Goal: Information Seeking & Learning: Compare options

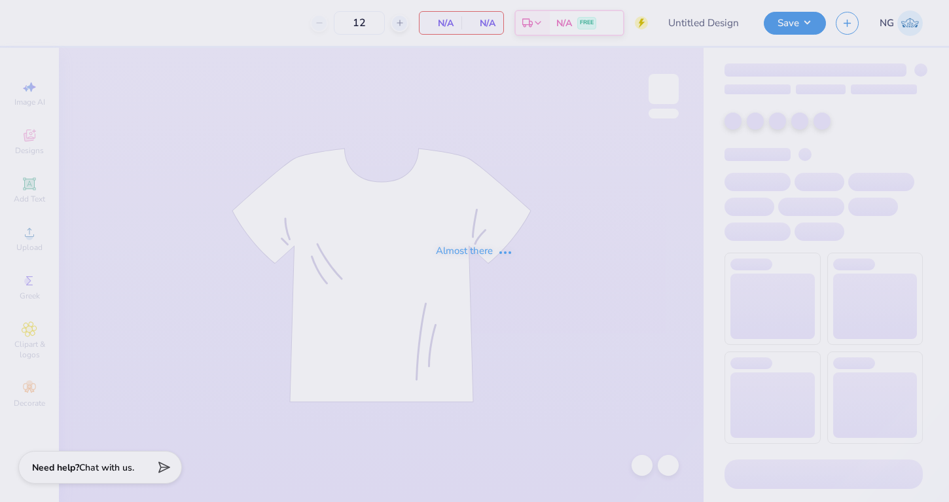
type input "Hot Air Balloon"
type input "24"
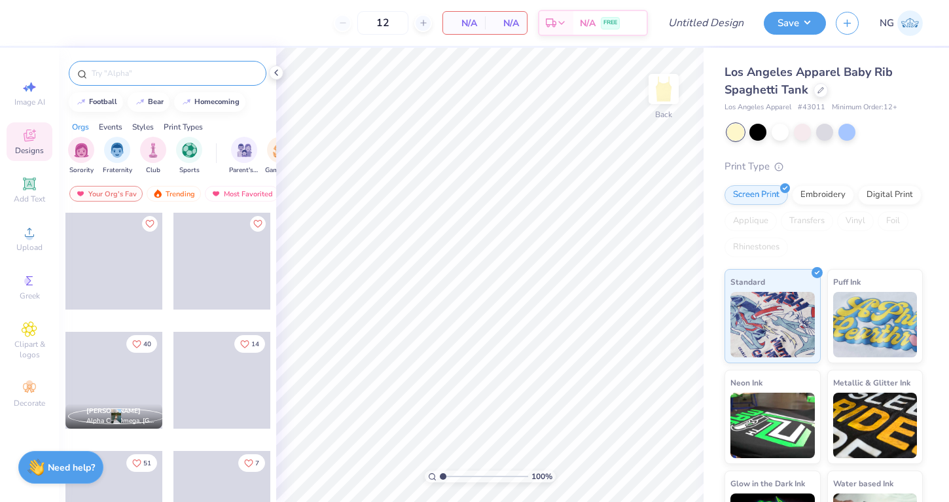
click at [128, 66] on div at bounding box center [168, 73] width 198 height 25
click at [815, 94] on div at bounding box center [821, 89] width 14 height 14
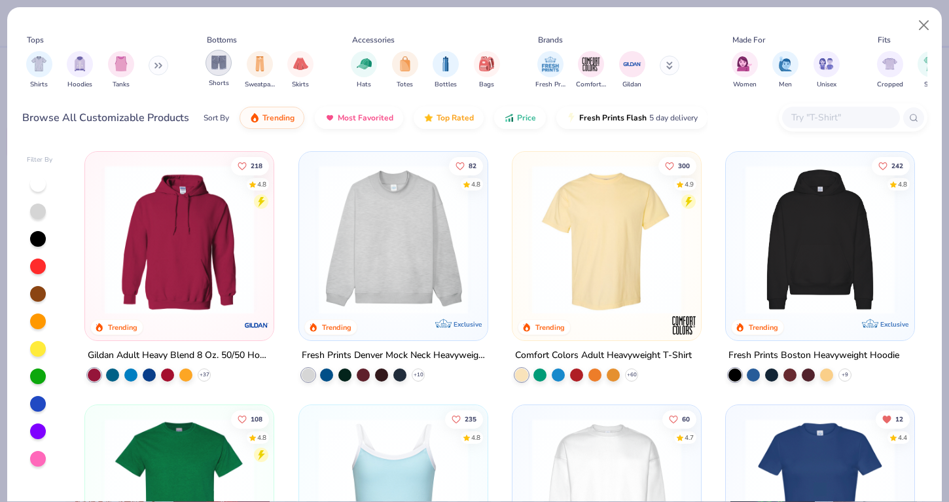
click at [208, 65] on div "filter for Shorts" at bounding box center [219, 63] width 26 height 26
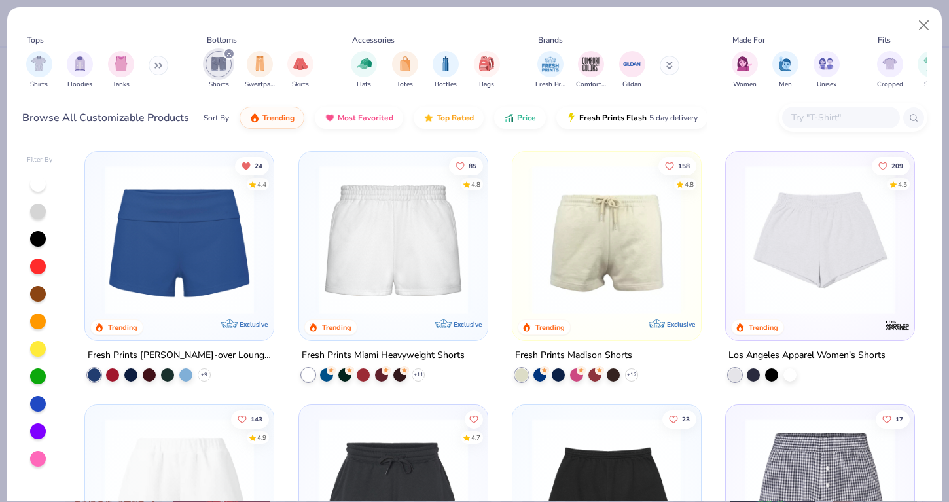
click at [35, 351] on div at bounding box center [38, 349] width 16 height 16
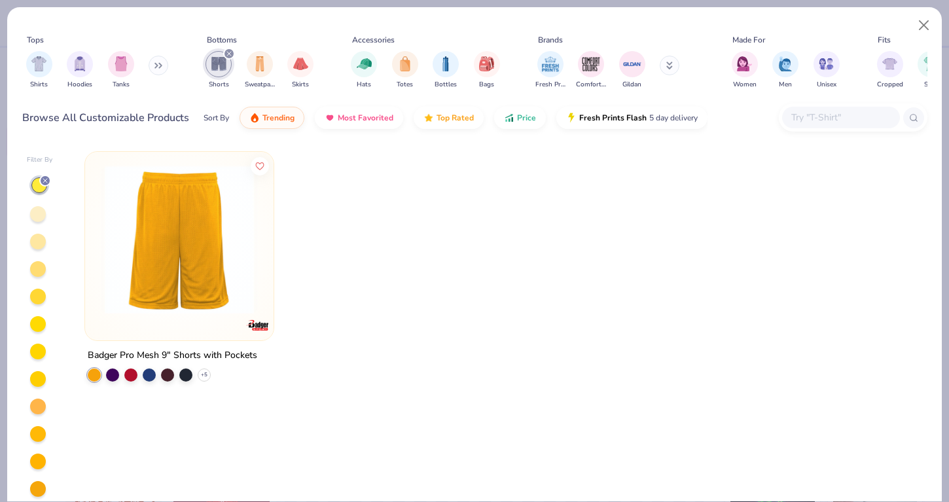
click at [43, 175] on div at bounding box center [45, 181] width 12 height 12
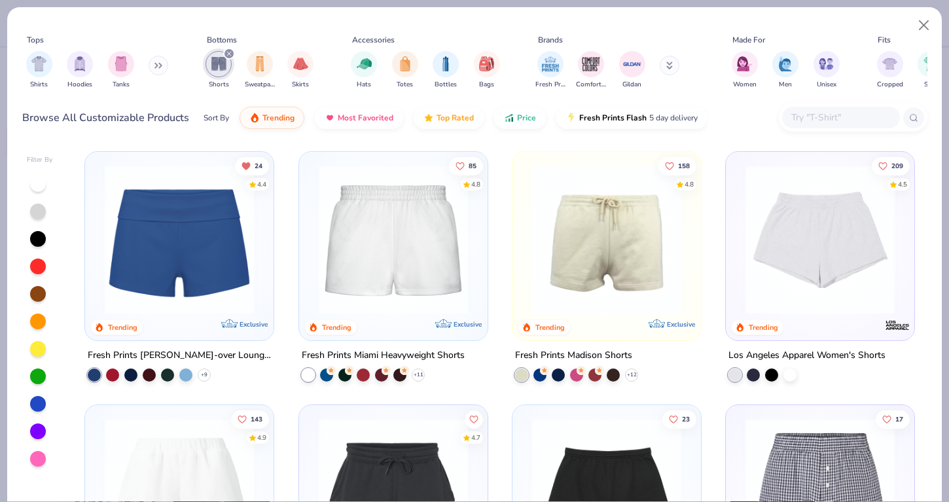
click at [198, 209] on img at bounding box center [179, 239] width 162 height 149
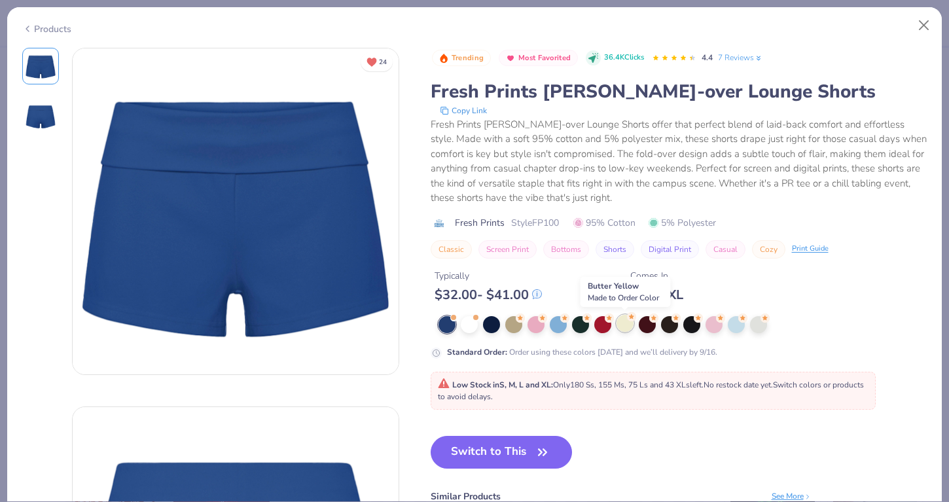
click at [626, 321] on div at bounding box center [625, 323] width 17 height 17
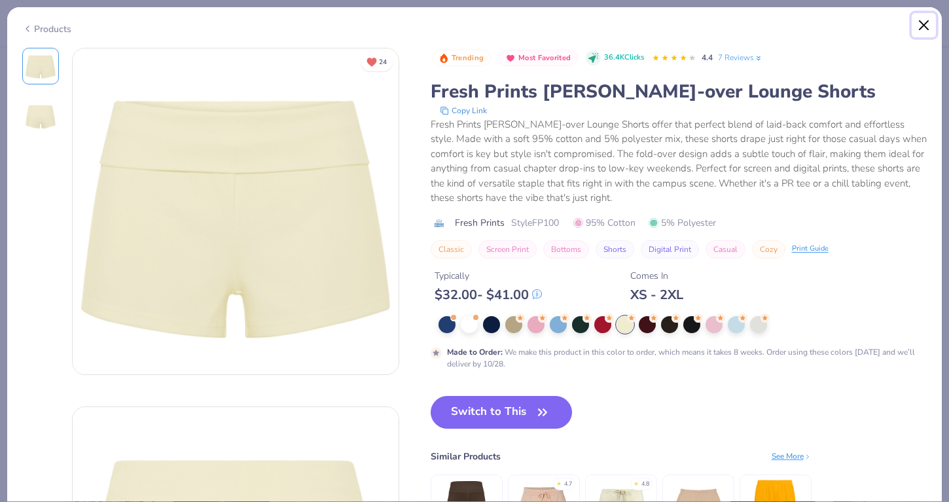
click at [934, 27] on button "Close" at bounding box center [924, 25] width 25 height 25
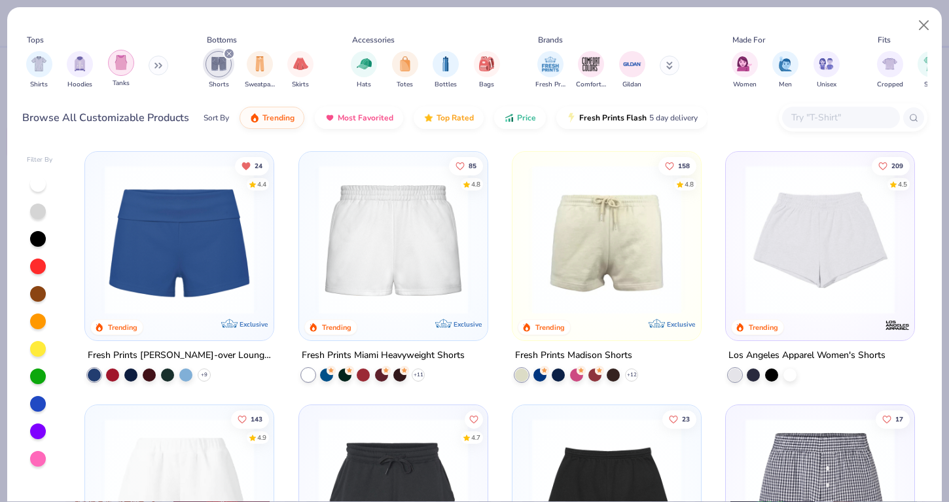
click at [115, 68] on img "filter for Tanks" at bounding box center [121, 62] width 14 height 15
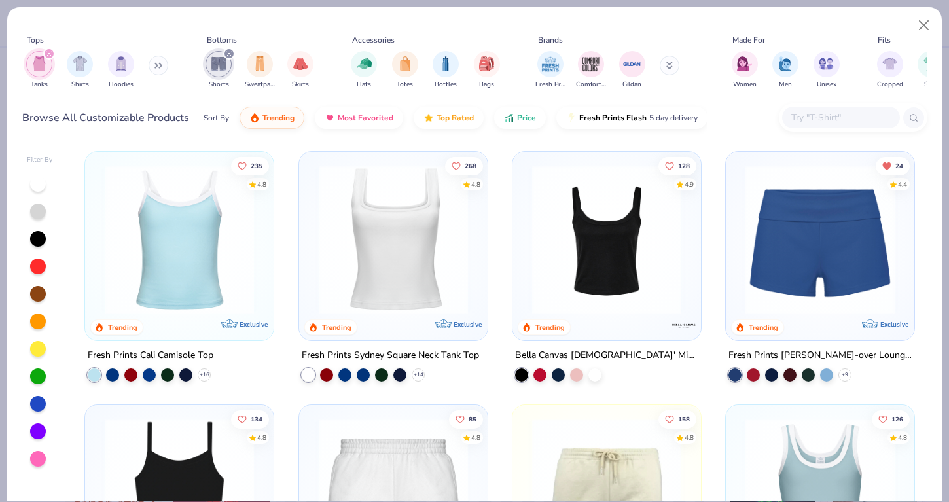
click at [228, 52] on icon "filter for Shorts" at bounding box center [228, 53] width 5 height 5
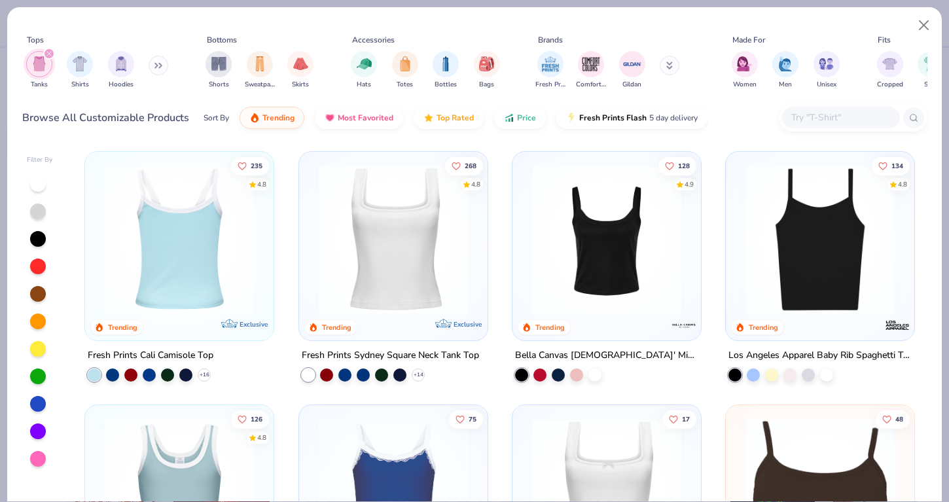
click at [98, 247] on img at bounding box center [17, 239] width 162 height 149
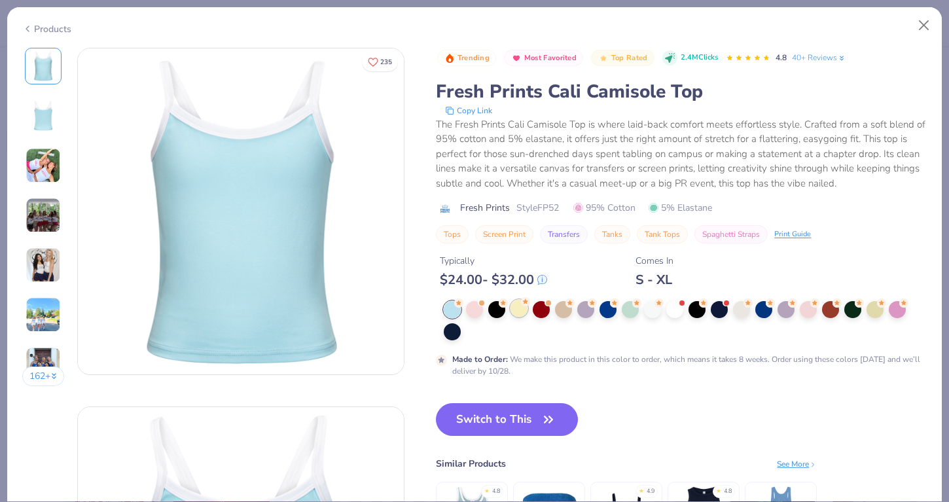
click at [521, 314] on div at bounding box center [518, 308] width 17 height 17
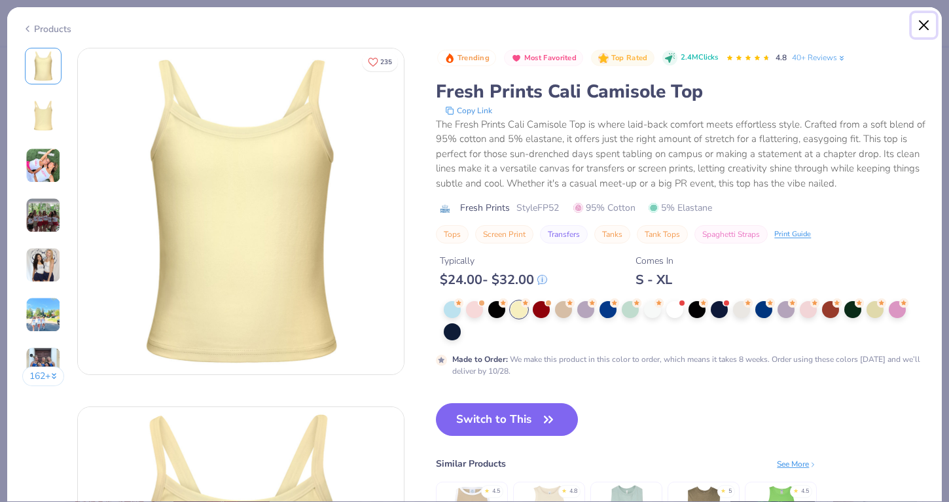
click at [931, 22] on button "Close" at bounding box center [924, 25] width 25 height 25
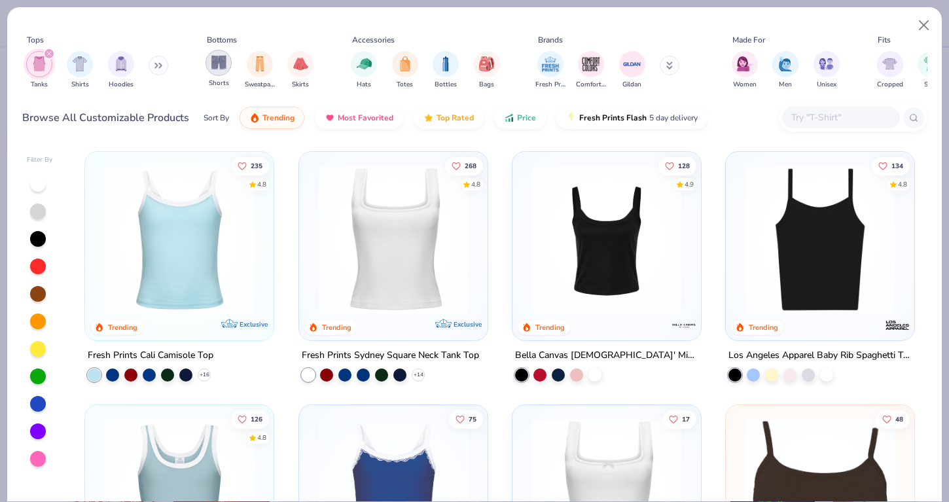
click at [213, 68] on img "filter for Shorts" at bounding box center [218, 62] width 15 height 15
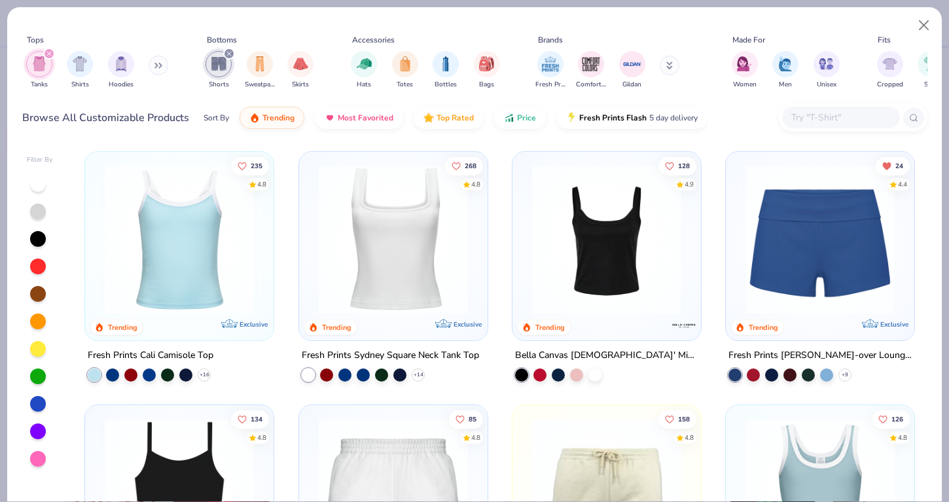
click at [823, 194] on img at bounding box center [820, 239] width 162 height 149
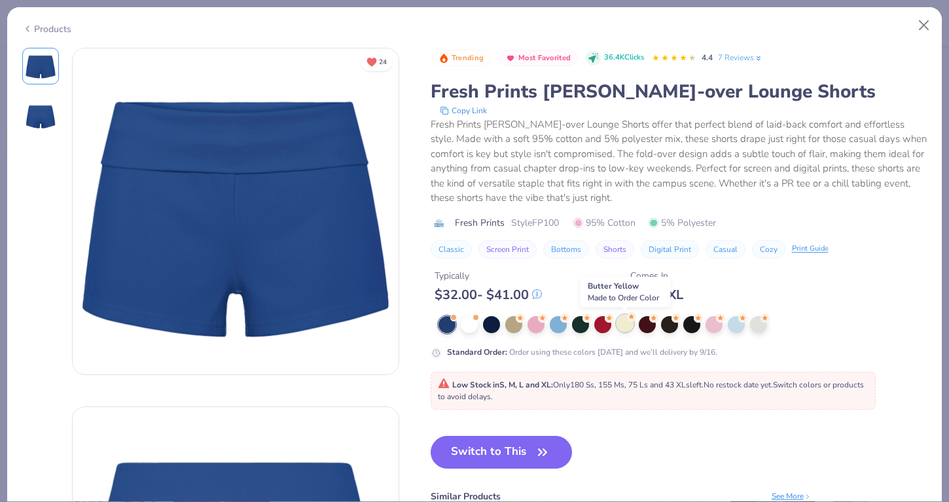
click at [629, 323] on div at bounding box center [625, 323] width 17 height 17
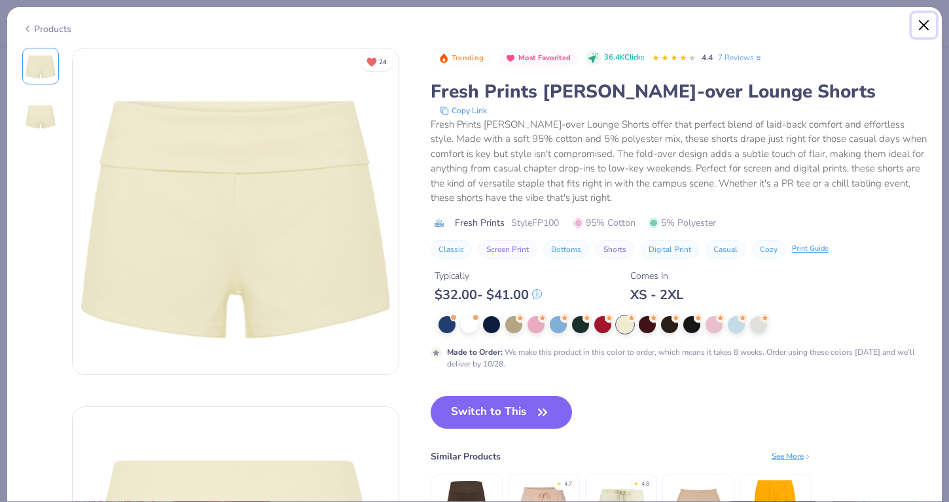
click at [919, 26] on button "Close" at bounding box center [924, 25] width 25 height 25
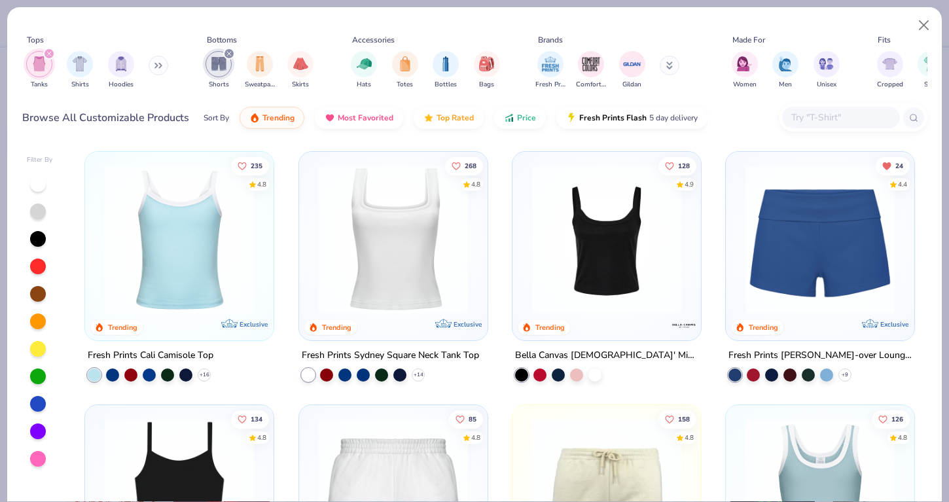
click at [761, 247] on img at bounding box center [820, 239] width 162 height 149
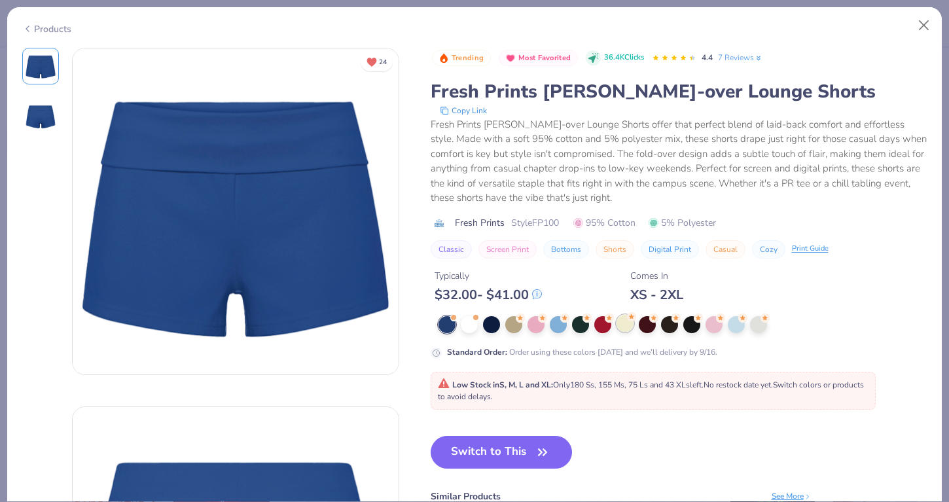
click at [525, 317] on g at bounding box center [520, 317] width 9 height 9
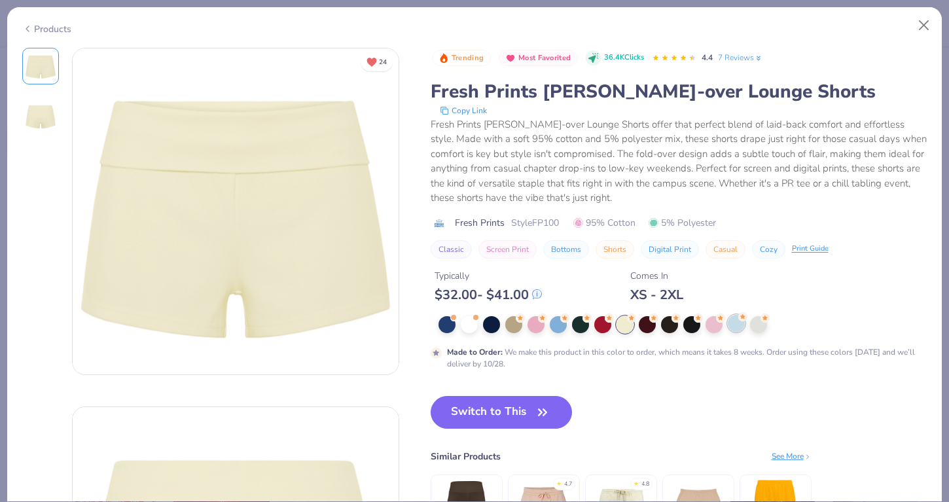
click at [728, 325] on div at bounding box center [736, 323] width 17 height 17
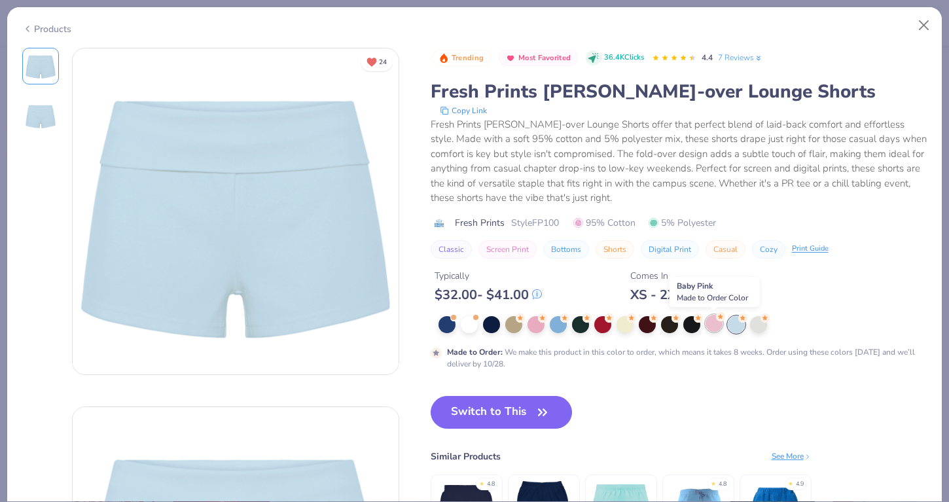
click at [713, 325] on div at bounding box center [714, 323] width 17 height 17
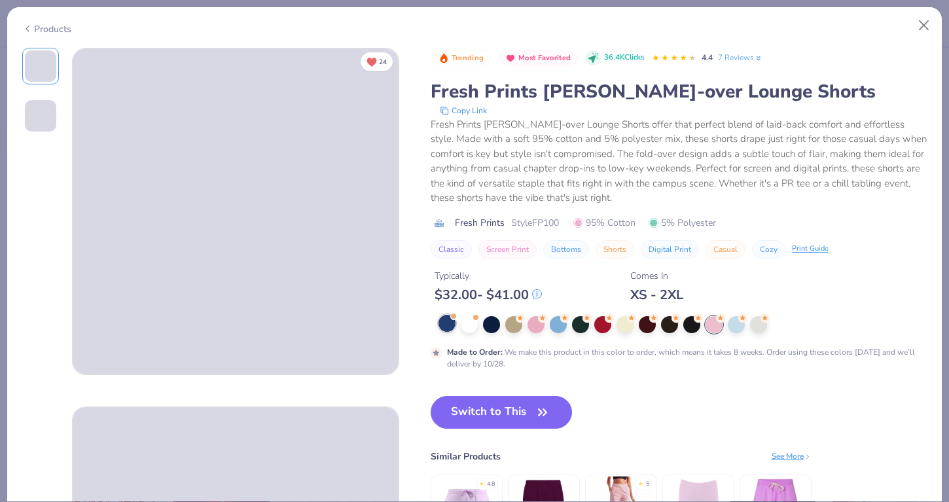
click at [446, 318] on div at bounding box center [447, 323] width 17 height 17
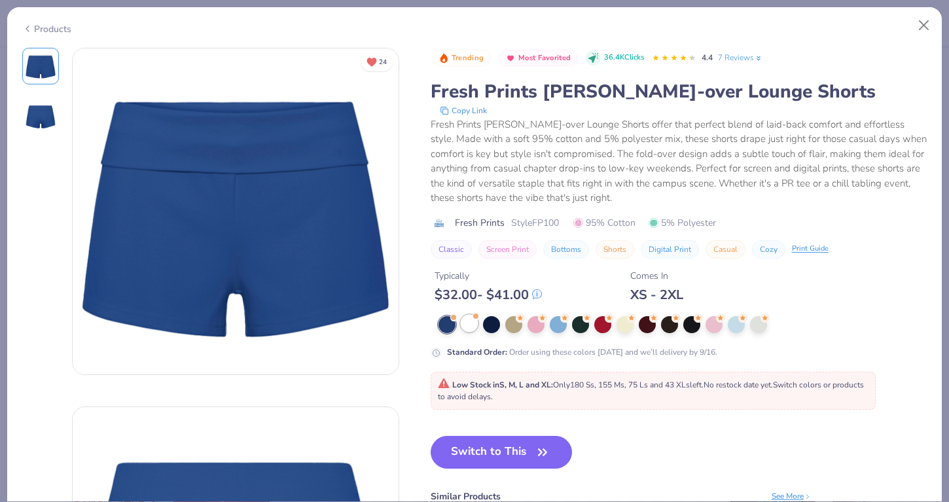
click at [470, 325] on div at bounding box center [469, 323] width 17 height 17
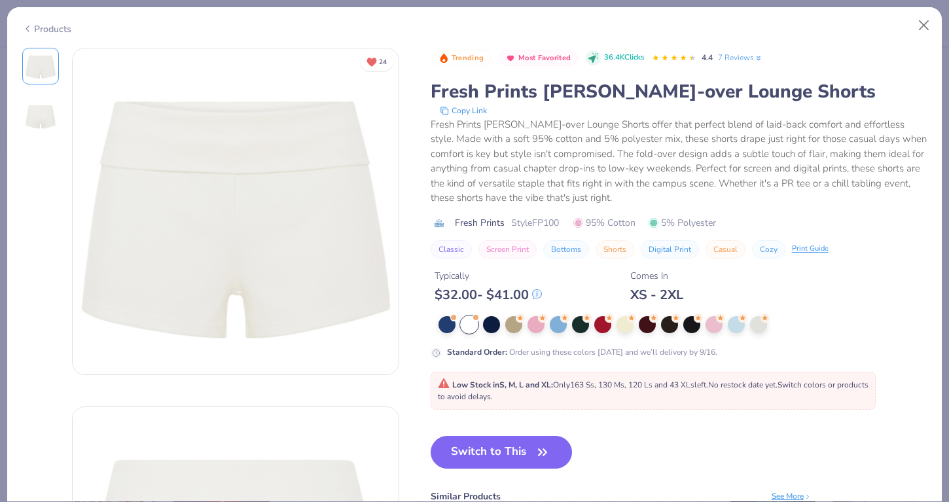
click at [523, 329] on div at bounding box center [683, 324] width 489 height 17
click at [516, 329] on div at bounding box center [513, 323] width 17 height 17
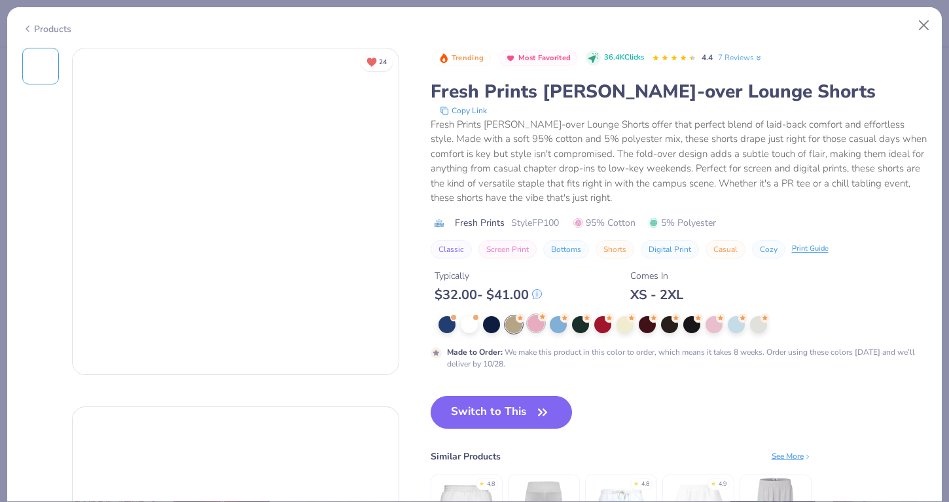
click at [539, 329] on div at bounding box center [536, 323] width 17 height 17
click at [585, 333] on div "Made to Order : We make this product in this color to order, which means it tak…" at bounding box center [679, 343] width 497 height 54
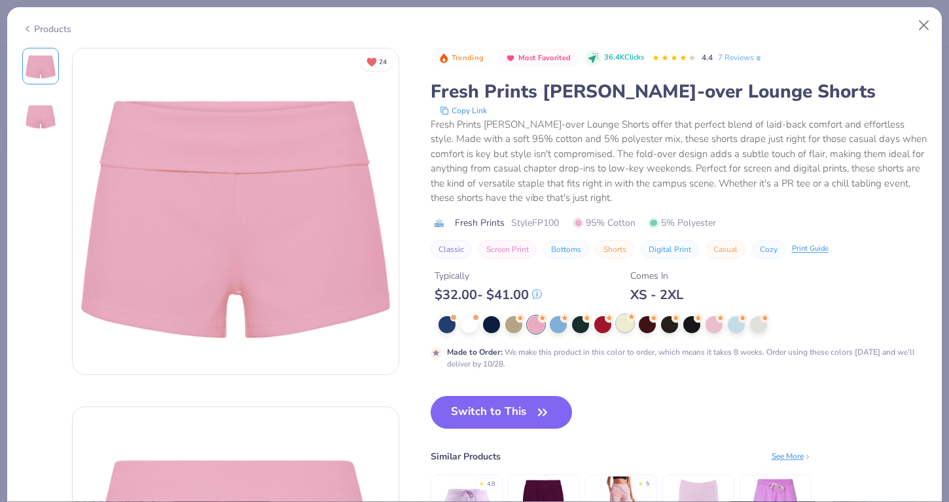
click at [621, 325] on div at bounding box center [625, 323] width 17 height 17
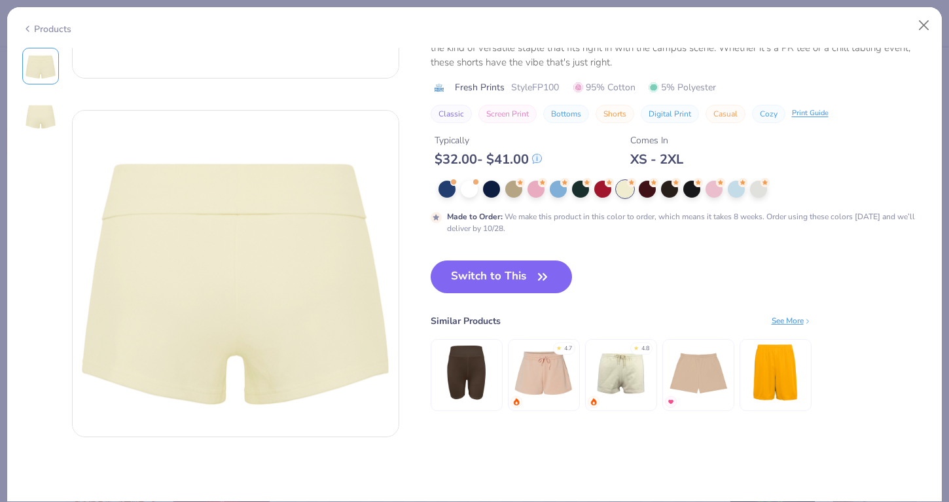
scroll to position [299, 0]
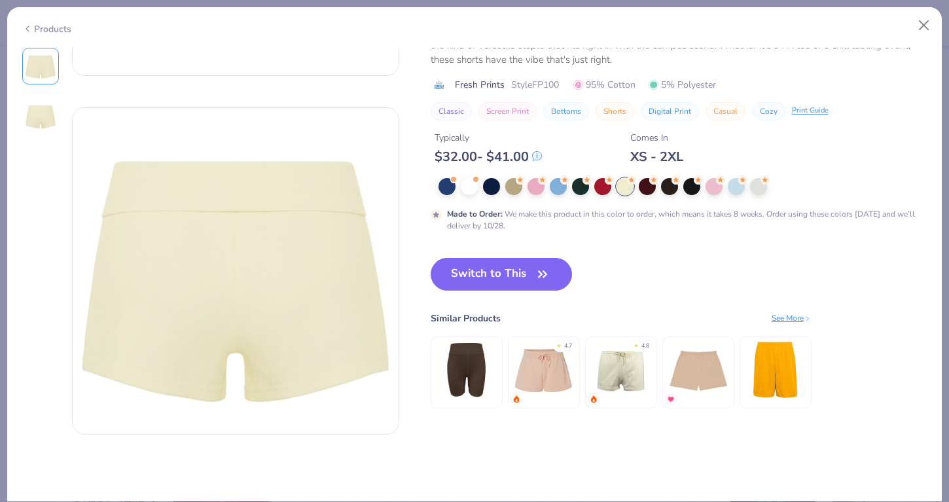
click at [628, 353] on img at bounding box center [621, 369] width 62 height 62
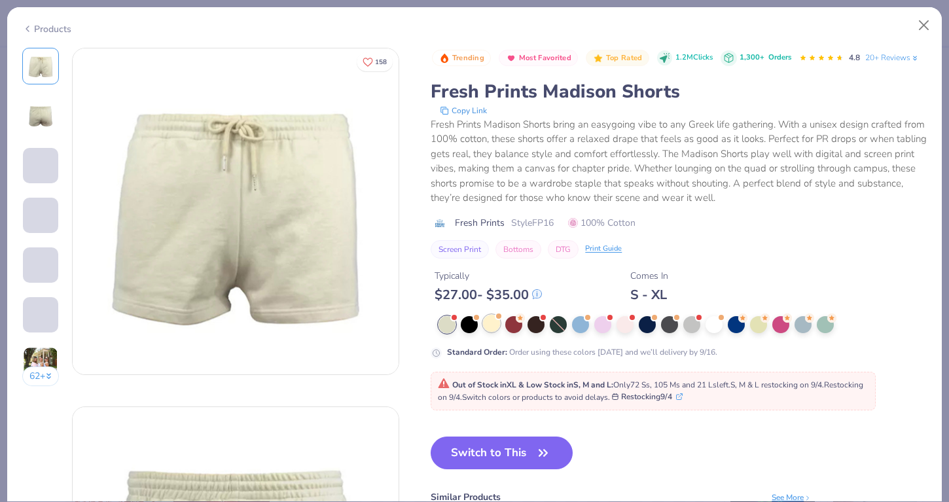
click at [487, 323] on div at bounding box center [491, 323] width 17 height 17
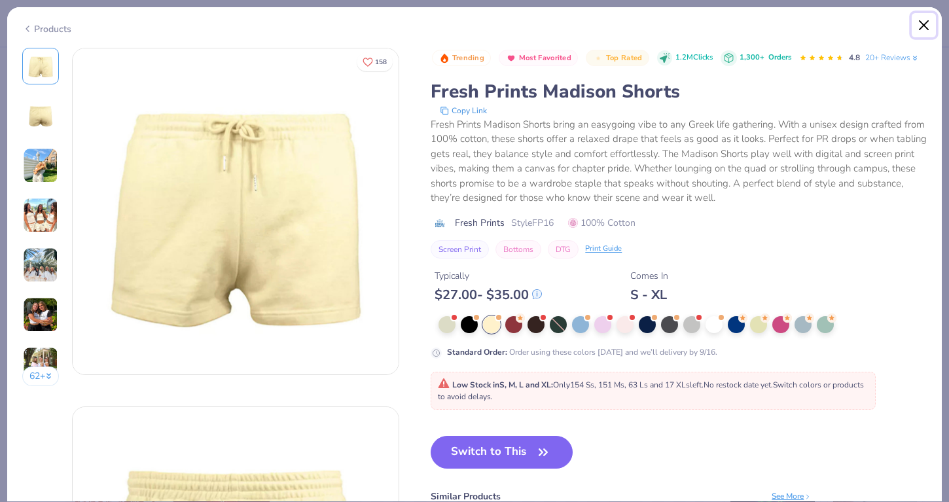
click at [920, 21] on button "Close" at bounding box center [924, 25] width 25 height 25
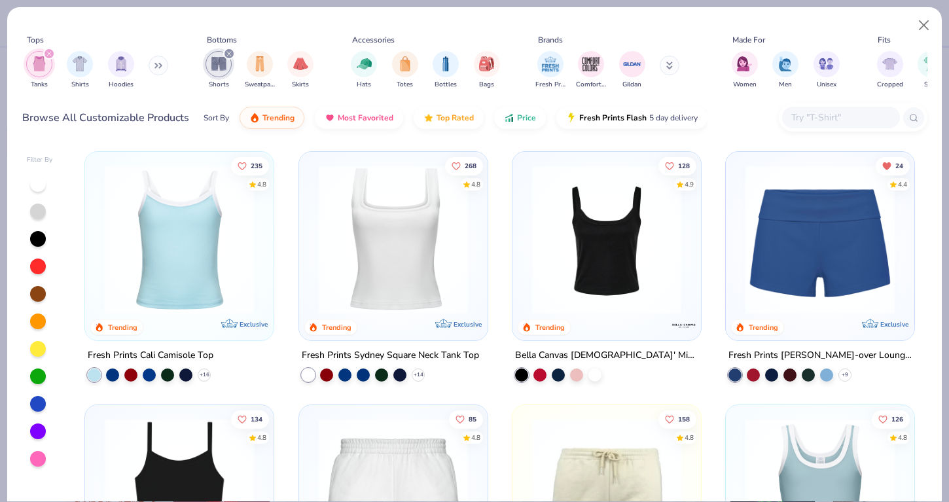
click at [48, 54] on icon "filter for Tanks" at bounding box center [48, 53] width 5 height 5
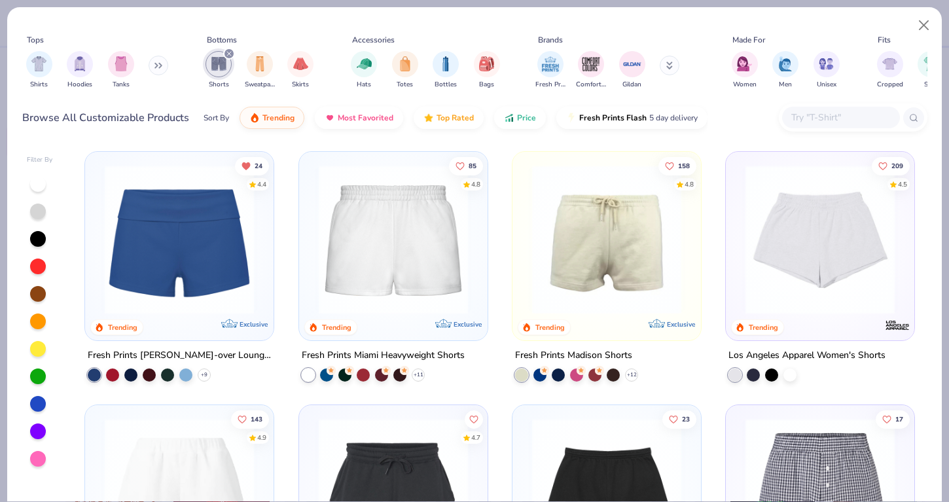
click at [429, 291] on img at bounding box center [393, 239] width 162 height 149
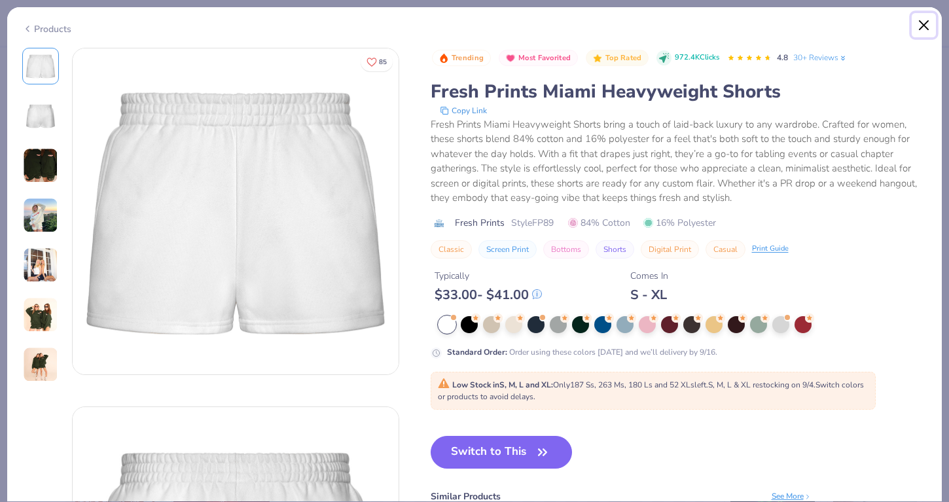
click at [918, 37] on button "Close" at bounding box center [924, 25] width 25 height 25
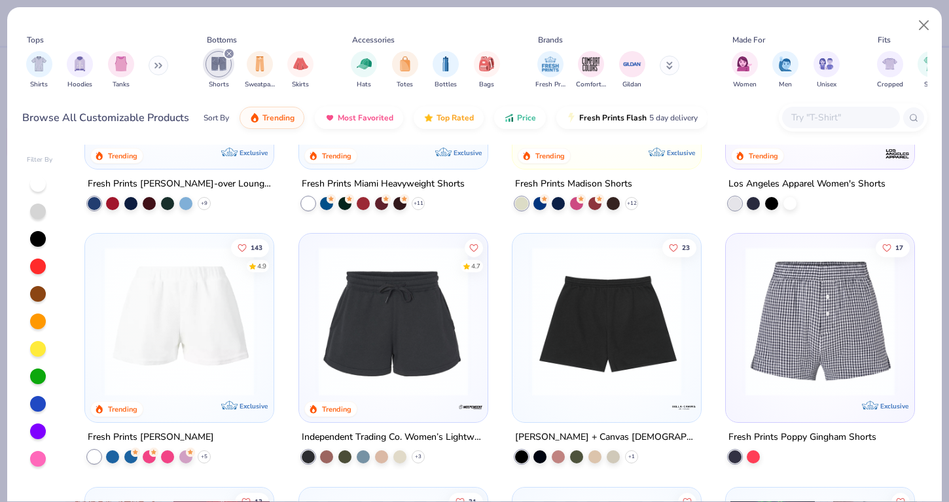
scroll to position [256, 0]
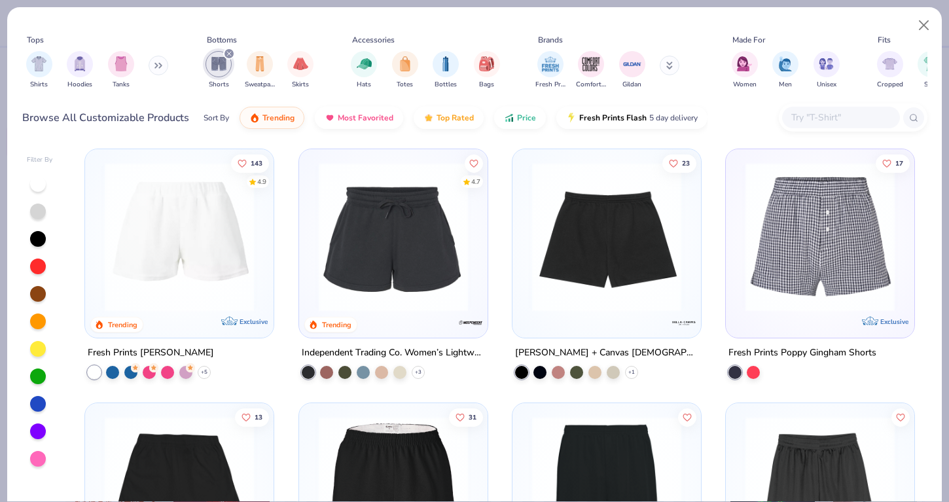
click at [229, 270] on img at bounding box center [179, 236] width 162 height 149
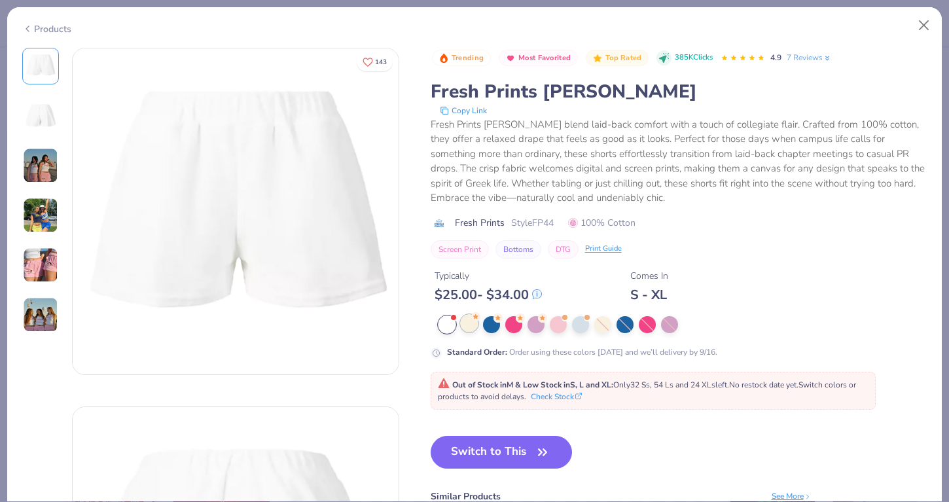
click at [468, 322] on div at bounding box center [469, 323] width 17 height 17
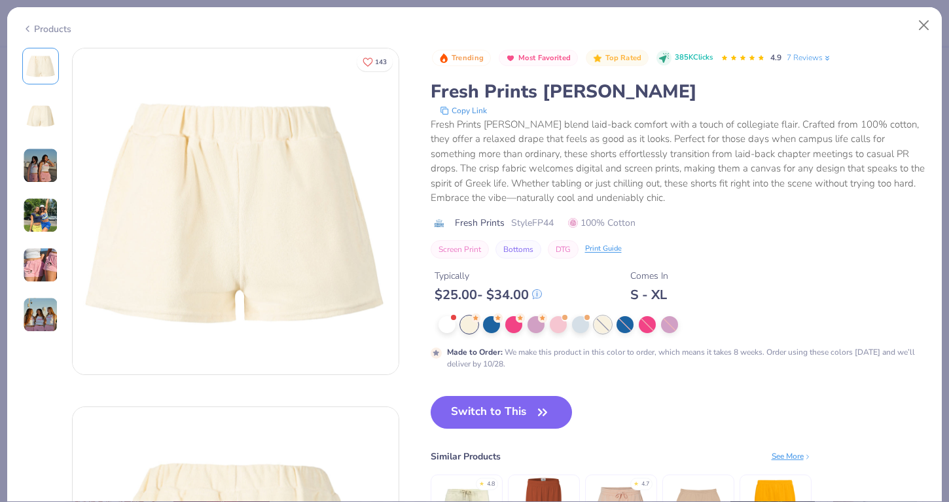
click at [600, 326] on div at bounding box center [602, 324] width 17 height 17
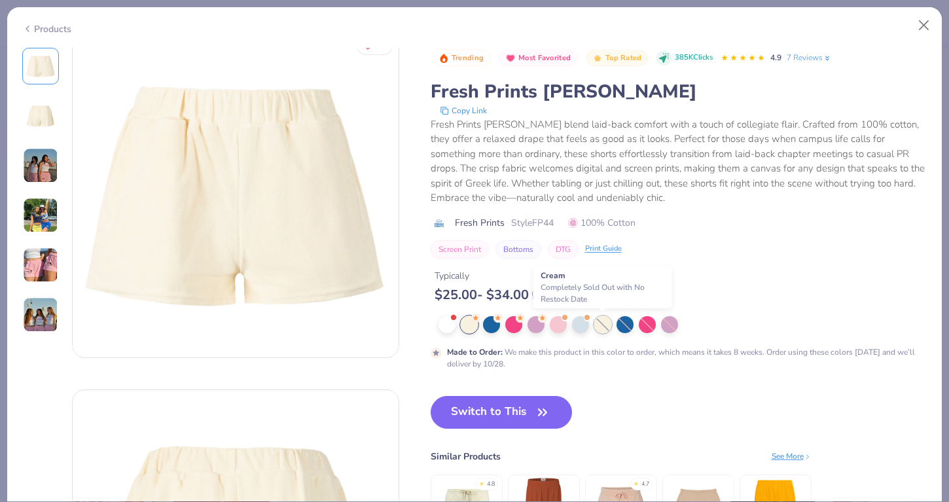
scroll to position [18, 0]
click at [926, 31] on button "Close" at bounding box center [924, 25] width 25 height 25
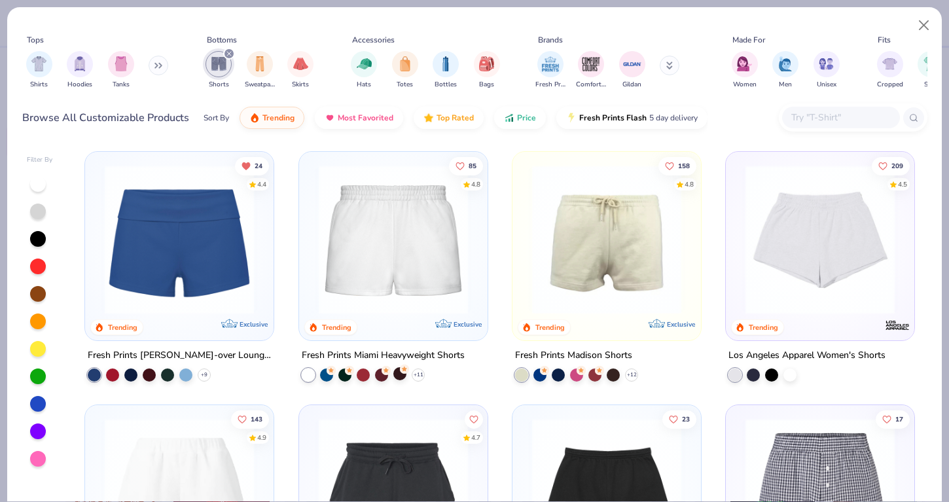
click at [397, 372] on div at bounding box center [399, 373] width 13 height 13
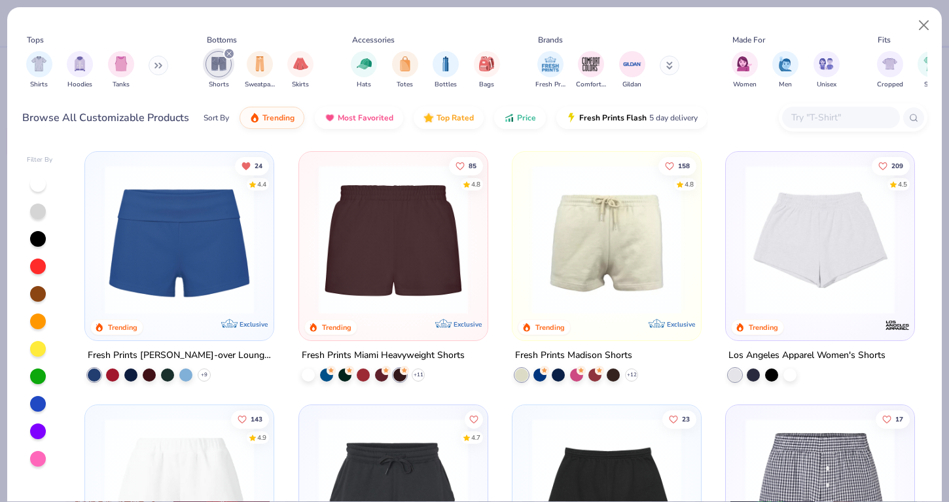
click at [403, 216] on img at bounding box center [393, 239] width 162 height 149
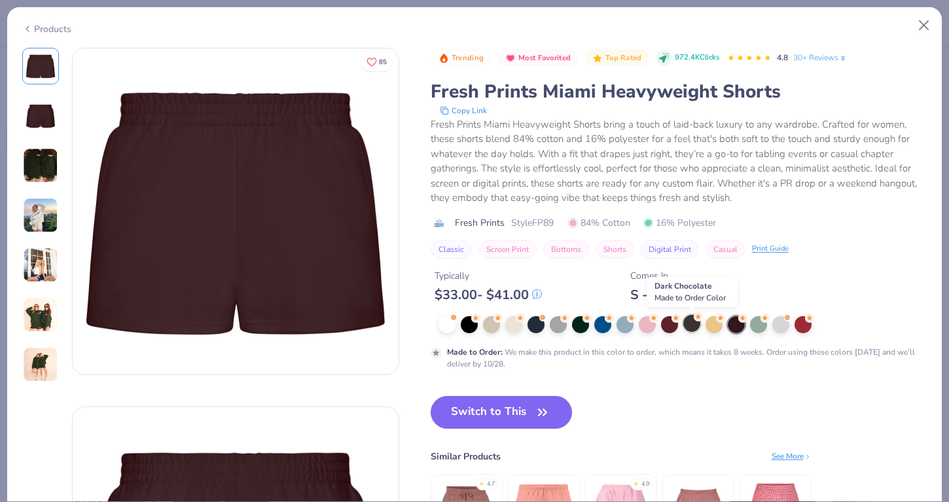
click at [683, 325] on div at bounding box center [691, 323] width 17 height 17
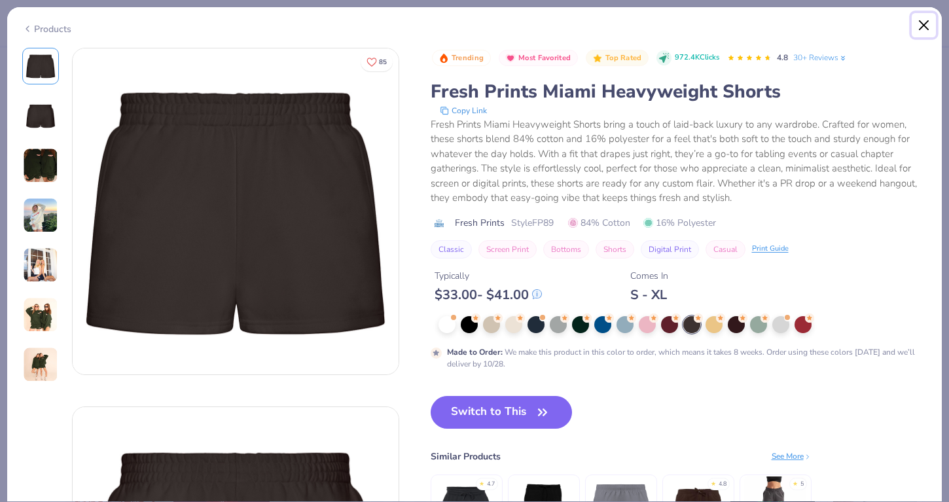
click at [924, 19] on button "Close" at bounding box center [924, 25] width 25 height 25
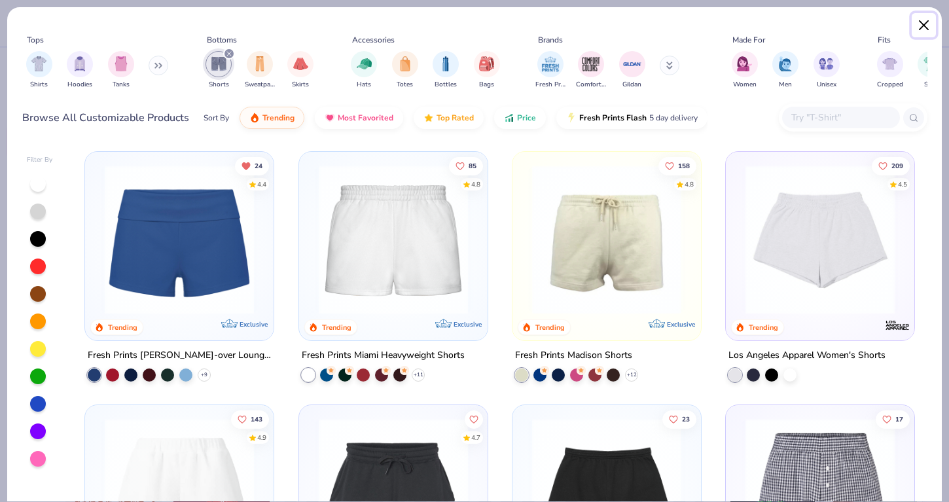
click at [912, 18] on button "Close" at bounding box center [924, 25] width 25 height 25
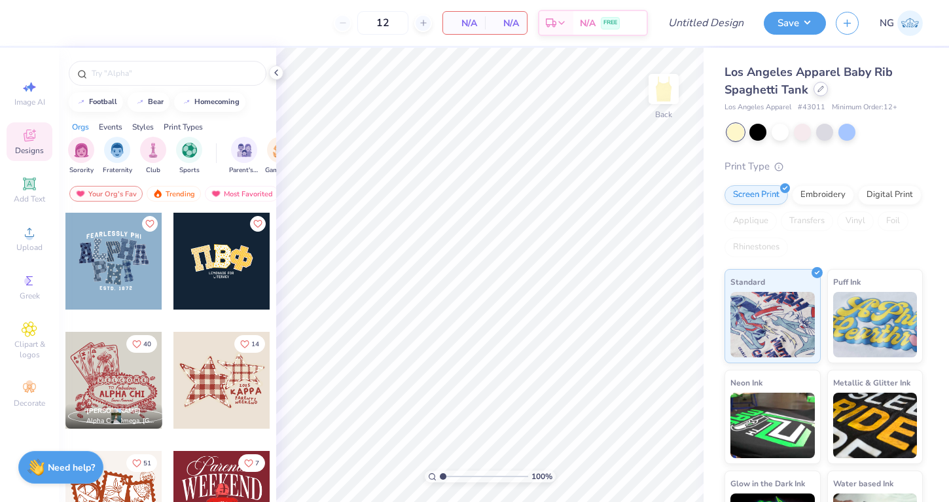
click at [817, 87] on icon at bounding box center [820, 89] width 7 height 7
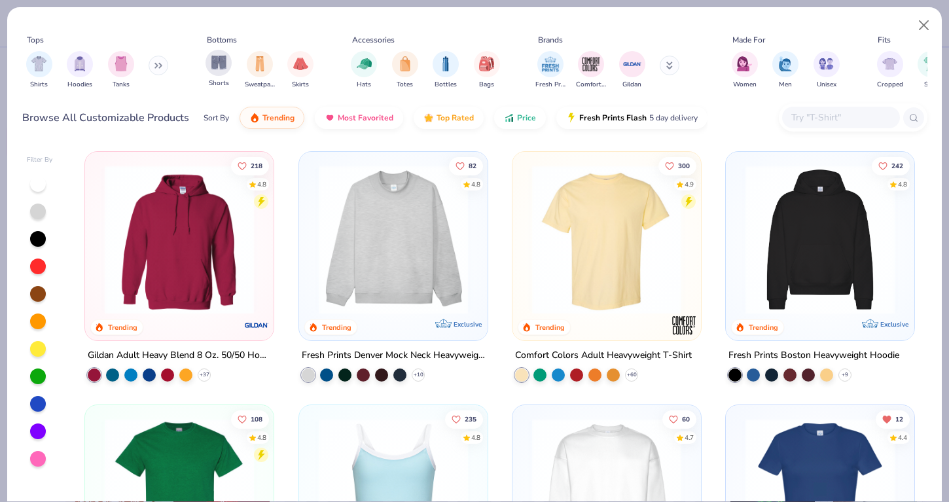
click at [212, 50] on div "Shorts Sweatpants Skirts" at bounding box center [260, 70] width 116 height 48
click at [217, 60] on img "filter for Shorts" at bounding box center [218, 62] width 15 height 15
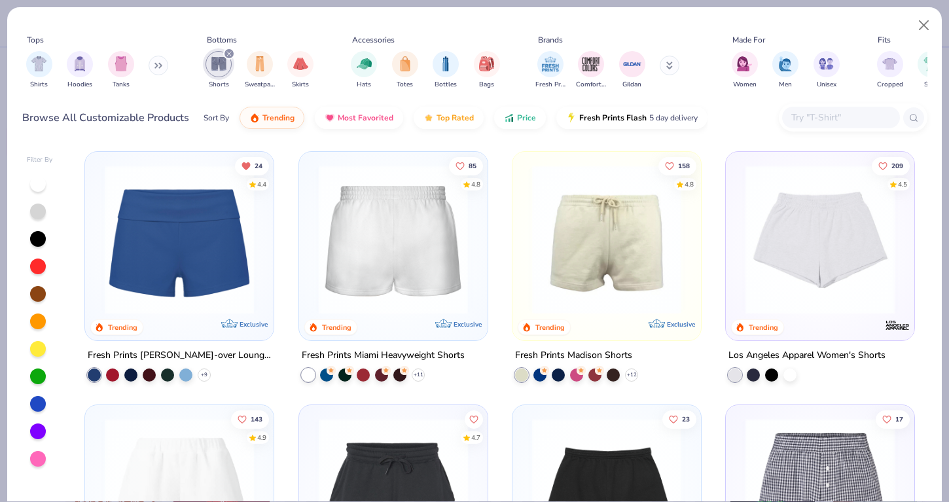
click at [416, 242] on img at bounding box center [393, 239] width 162 height 149
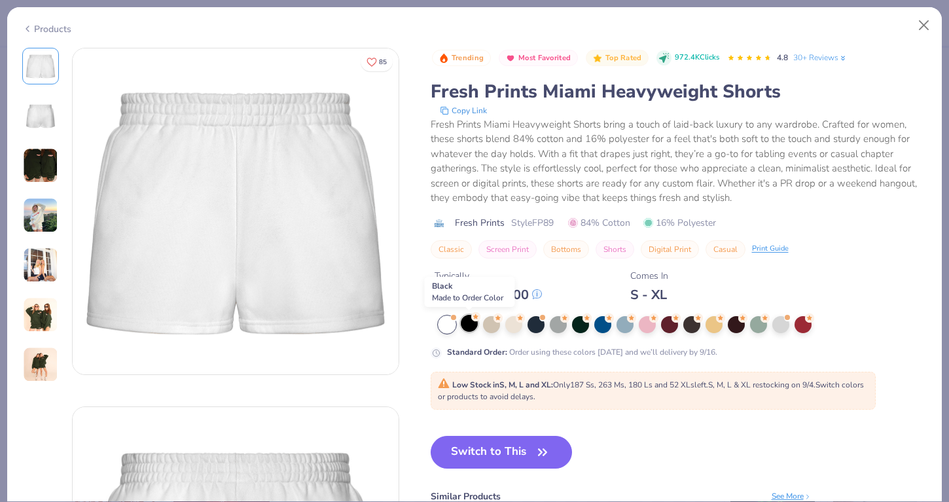
click at [469, 320] on div at bounding box center [469, 323] width 17 height 17
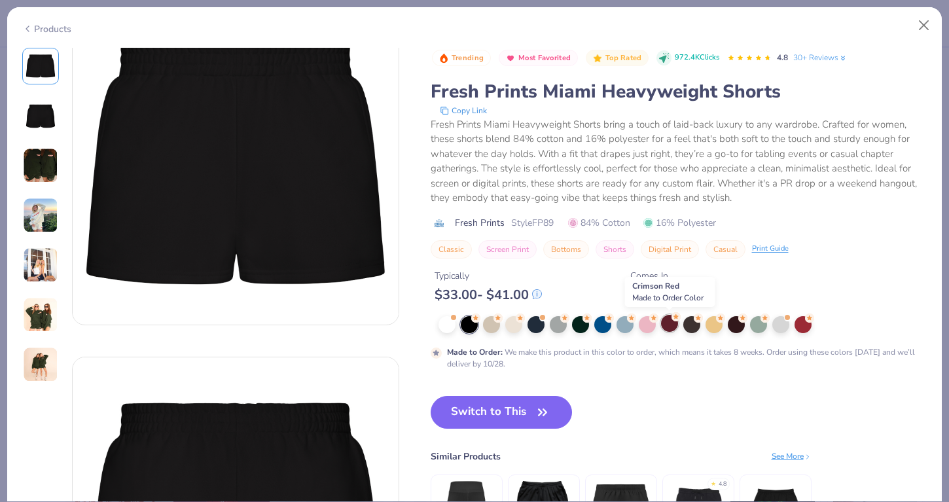
scroll to position [45, 0]
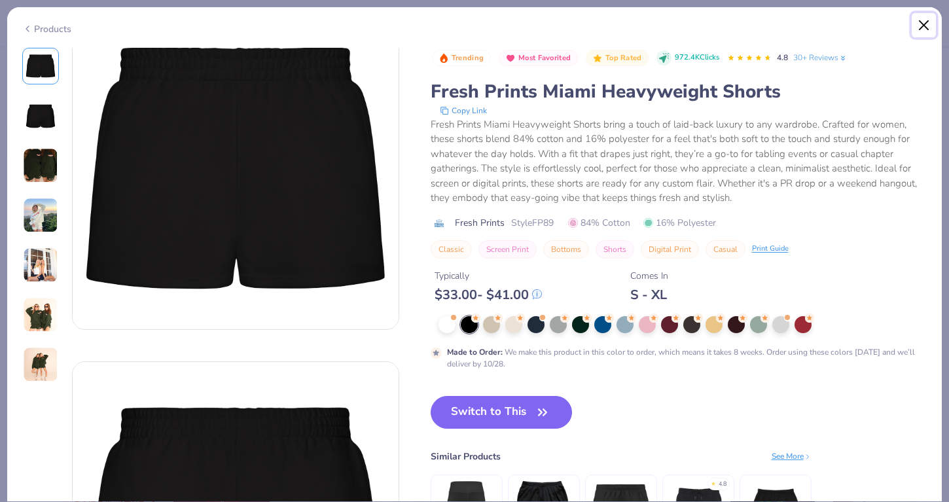
click at [925, 26] on button "Close" at bounding box center [924, 25] width 25 height 25
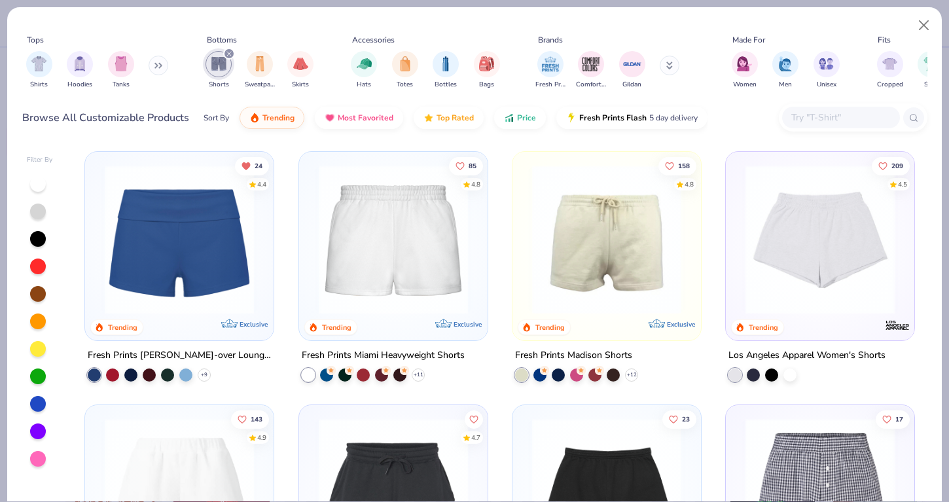
click at [402, 313] on div at bounding box center [393, 242] width 175 height 169
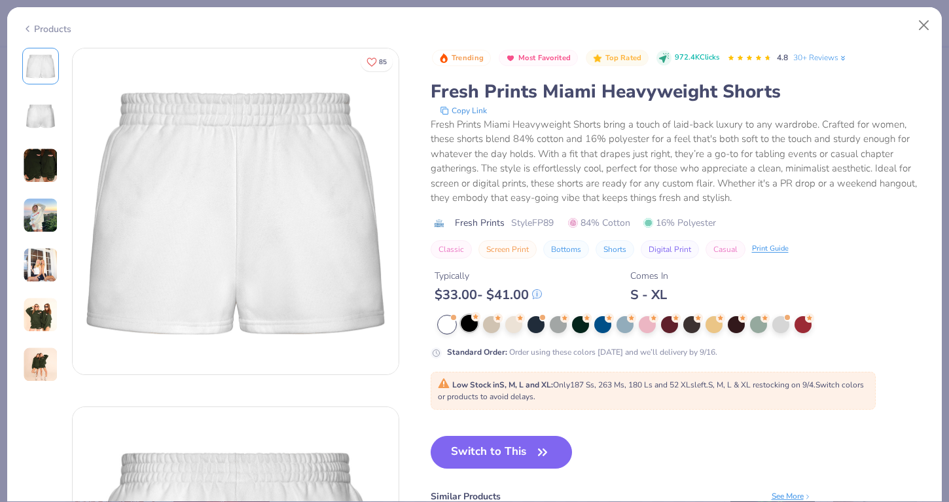
click at [468, 317] on div at bounding box center [469, 323] width 17 height 17
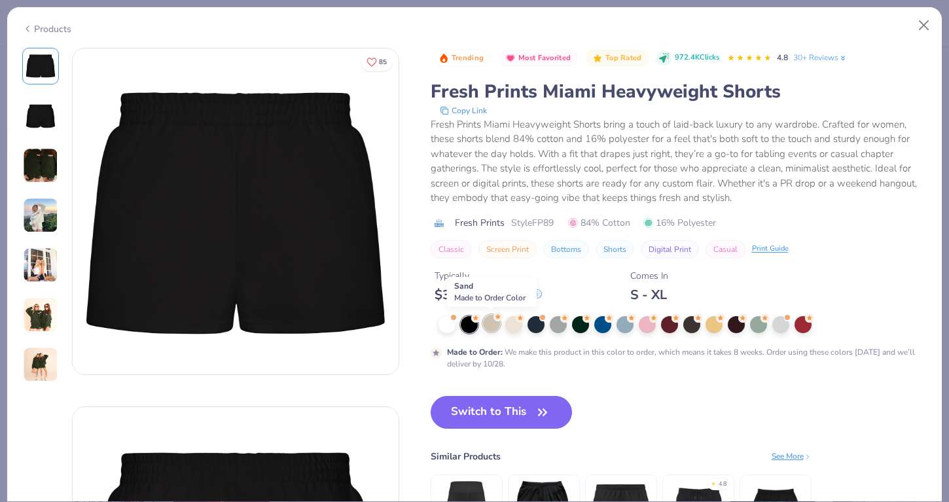
click at [480, 318] on circle at bounding box center [475, 317] width 9 height 9
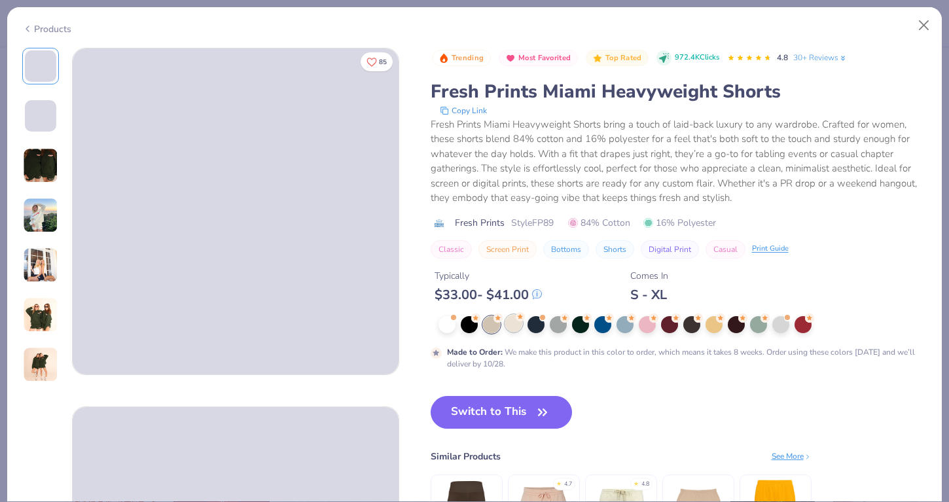
click at [509, 319] on div at bounding box center [513, 323] width 17 height 17
click at [529, 323] on div at bounding box center [536, 323] width 17 height 17
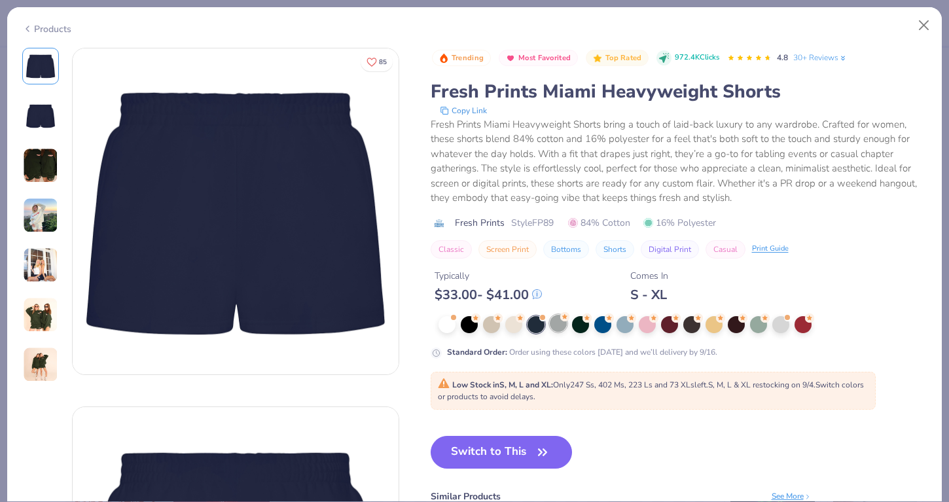
click at [554, 324] on div at bounding box center [558, 323] width 17 height 17
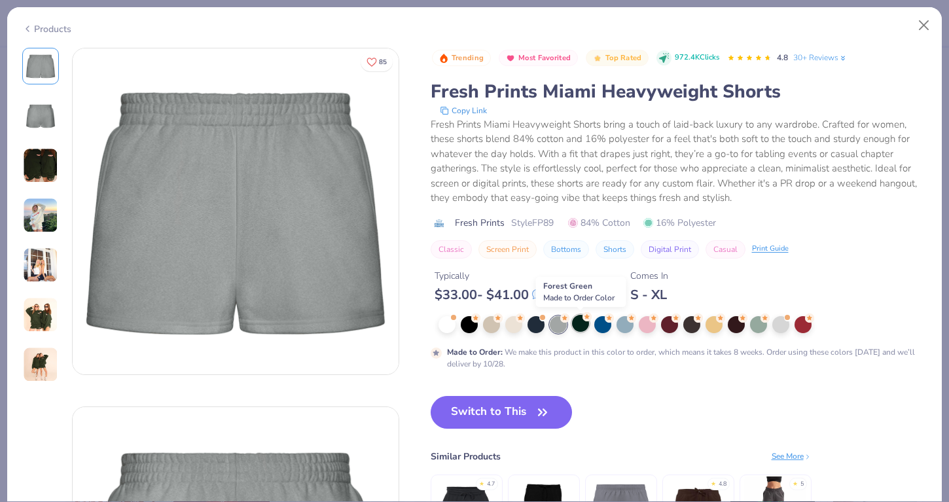
click at [582, 326] on div at bounding box center [580, 323] width 17 height 17
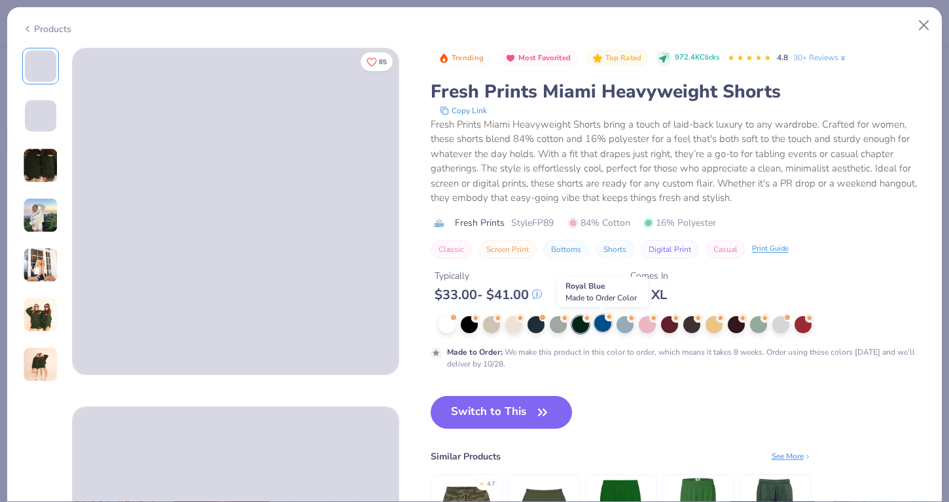
click at [604, 326] on div at bounding box center [602, 323] width 17 height 17
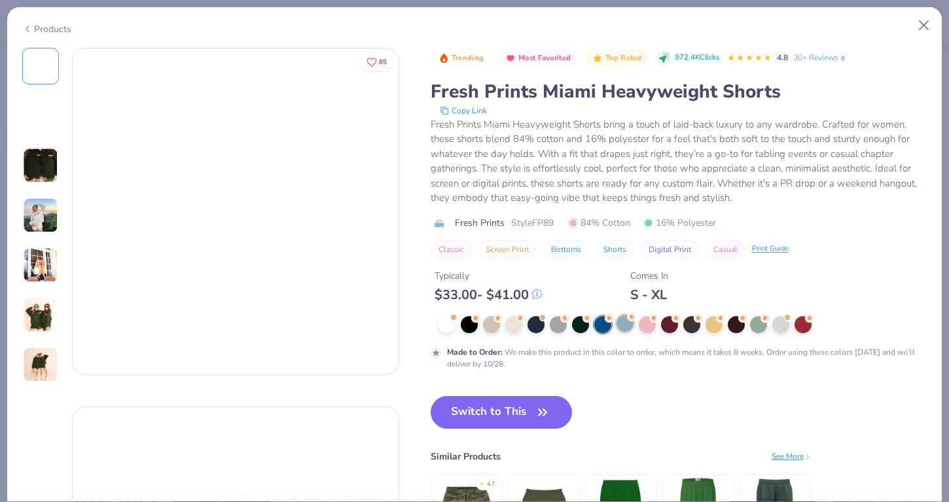
click at [624, 325] on div at bounding box center [625, 323] width 17 height 17
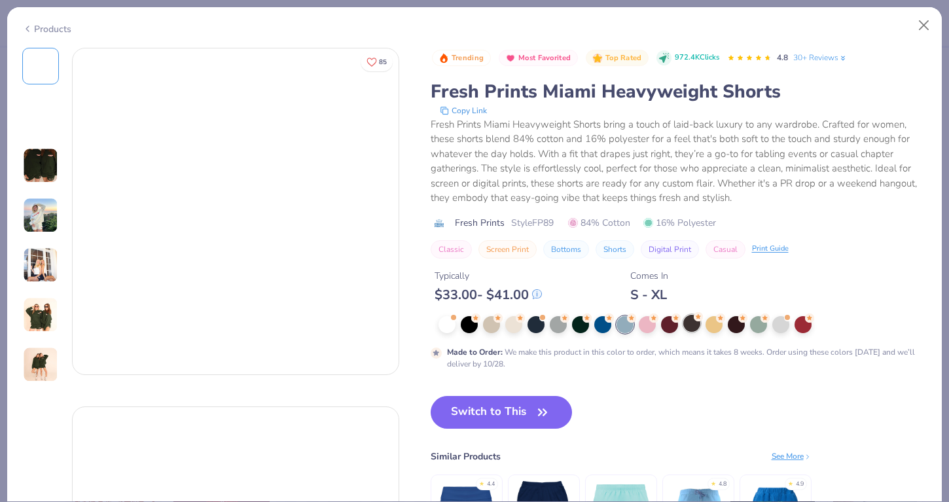
click at [480, 319] on circle at bounding box center [475, 317] width 9 height 9
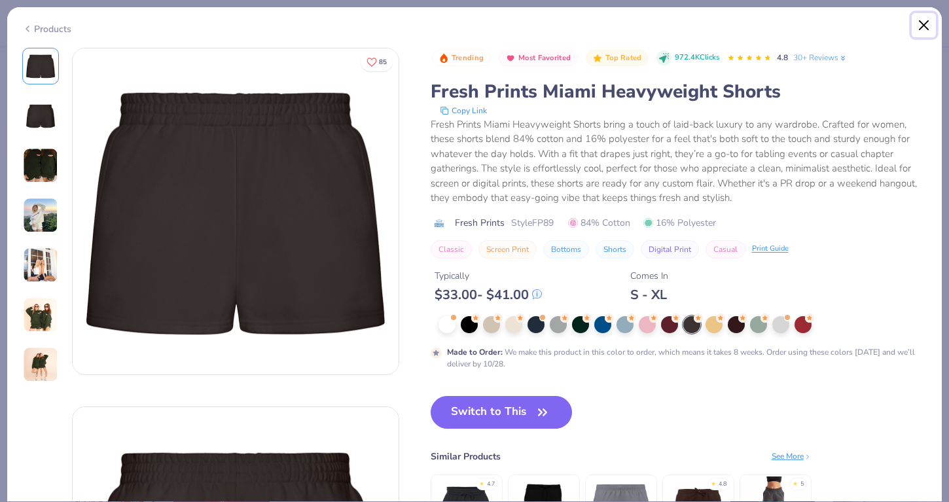
click at [923, 18] on button "Close" at bounding box center [924, 25] width 25 height 25
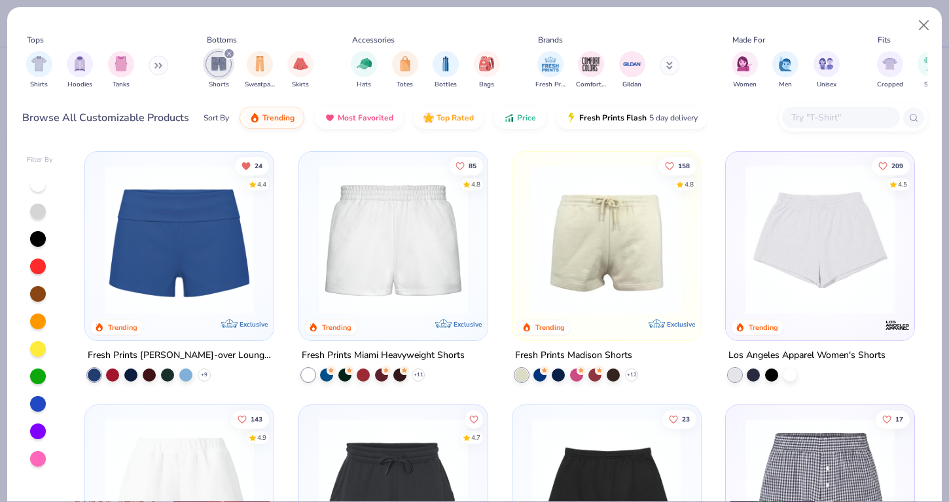
click at [836, 124] on input "text" at bounding box center [840, 117] width 101 height 15
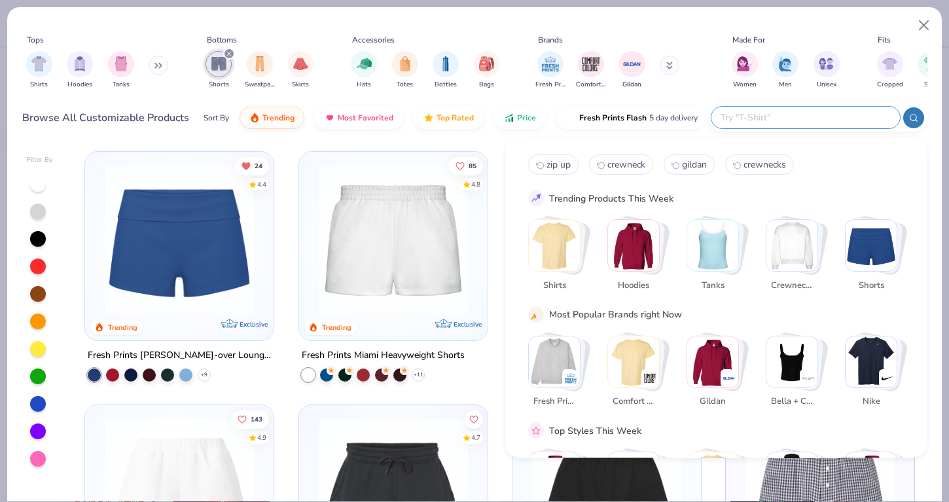
click at [711, 347] on img "Stack Card Button Gildan" at bounding box center [712, 361] width 51 height 51
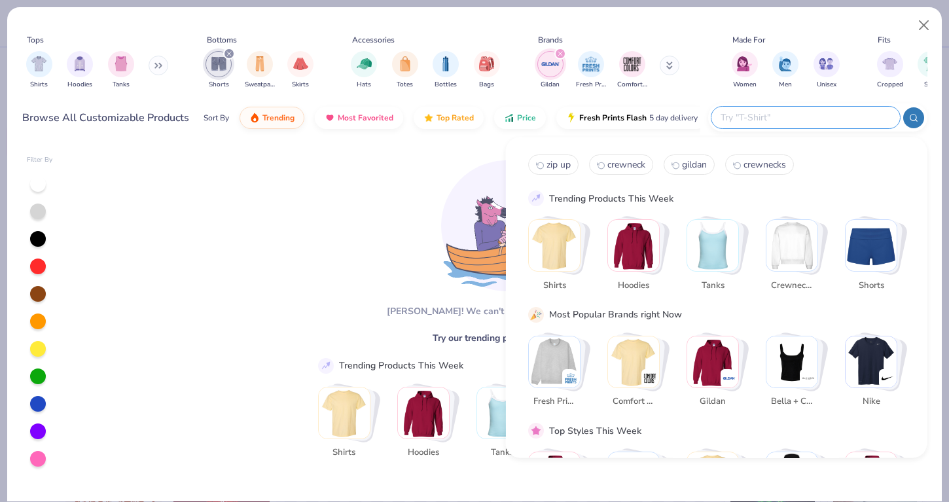
click at [857, 111] on input "text" at bounding box center [804, 117] width 171 height 15
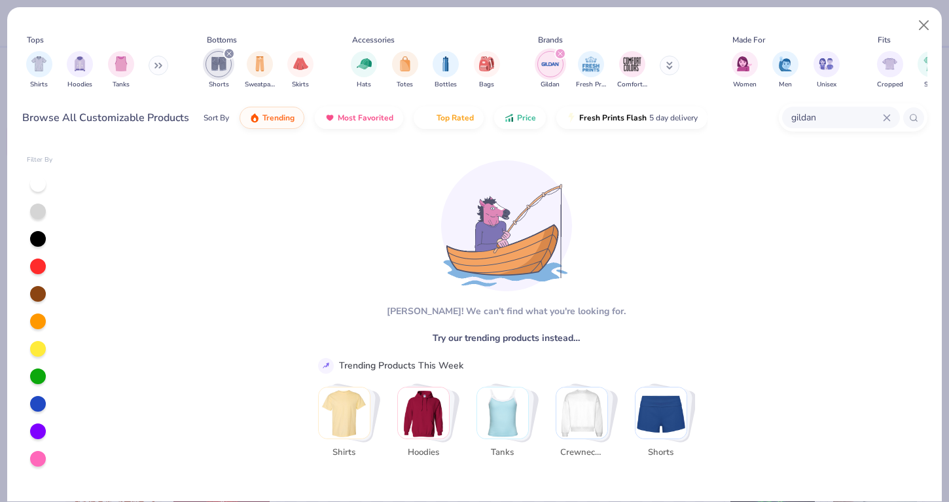
click at [228, 52] on icon "filter for Shorts" at bounding box center [228, 53] width 5 height 5
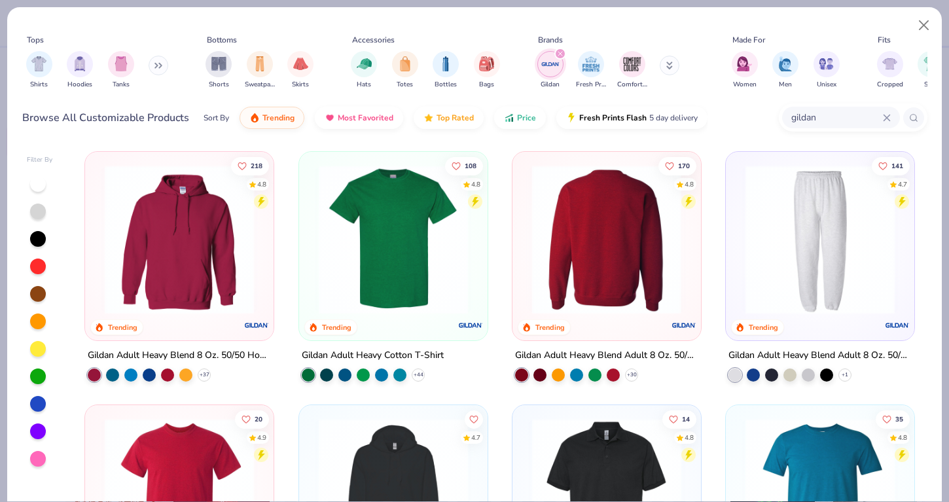
click at [569, 228] on div at bounding box center [607, 239] width 488 height 149
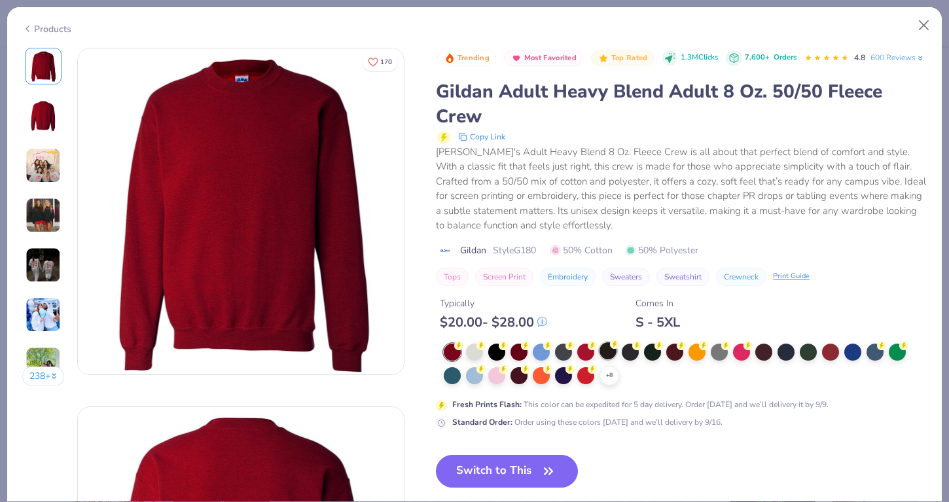
click at [605, 359] on div at bounding box center [608, 350] width 17 height 17
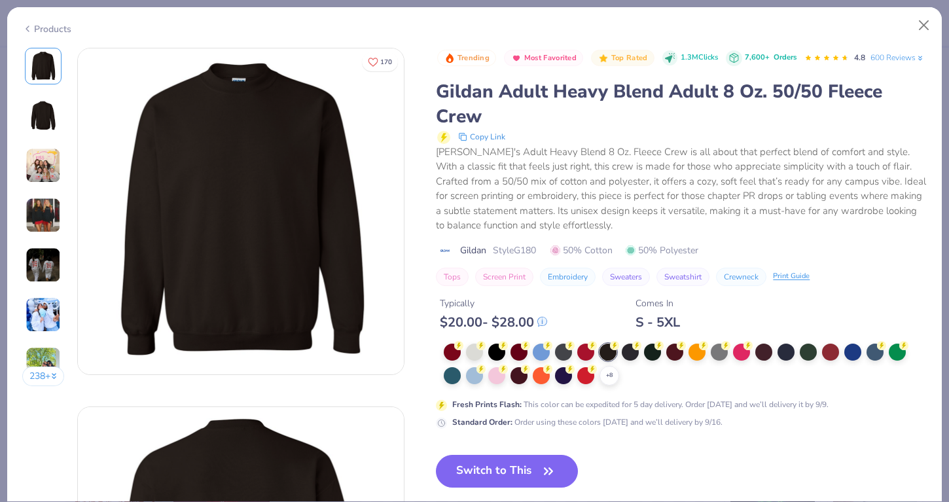
click at [490, 145] on button "Copy Link" at bounding box center [481, 137] width 55 height 16
click at [476, 257] on span "Gildan" at bounding box center [473, 250] width 26 height 14
click at [513, 129] on div "Gildan Adult Heavy Blend Adult 8 Oz. 50/50 Fleece Crew" at bounding box center [681, 104] width 491 height 50
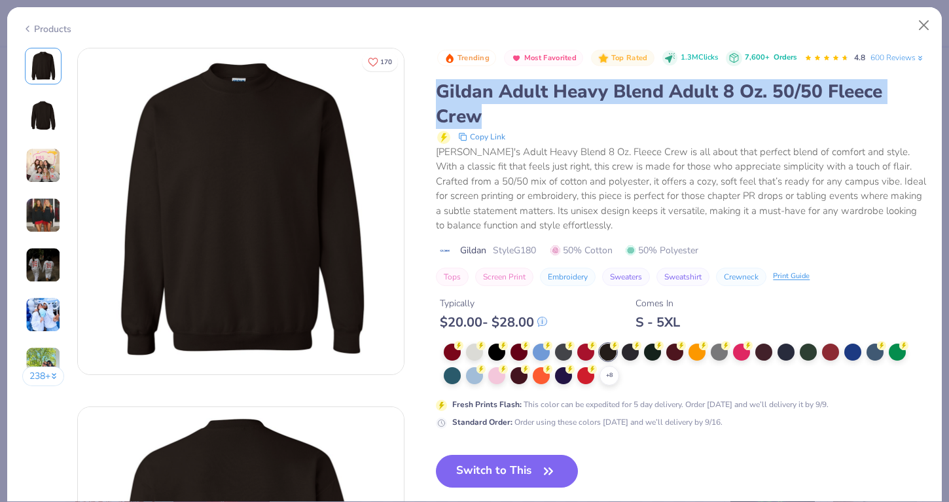
click at [513, 129] on div "Gildan Adult Heavy Blend Adult 8 Oz. 50/50 Fleece Crew" at bounding box center [681, 104] width 491 height 50
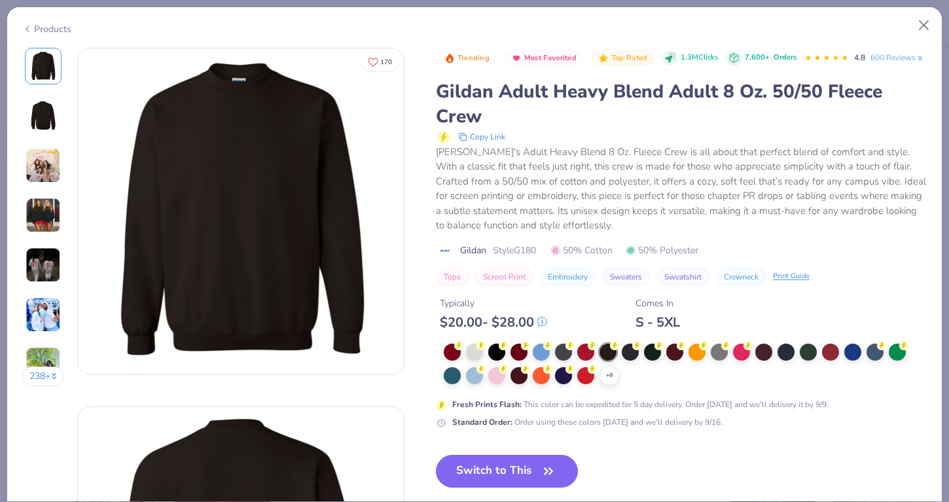
click at [528, 257] on span "Style G180" at bounding box center [514, 250] width 43 height 14
copy span "G180"
click at [925, 20] on button "Close" at bounding box center [924, 25] width 25 height 25
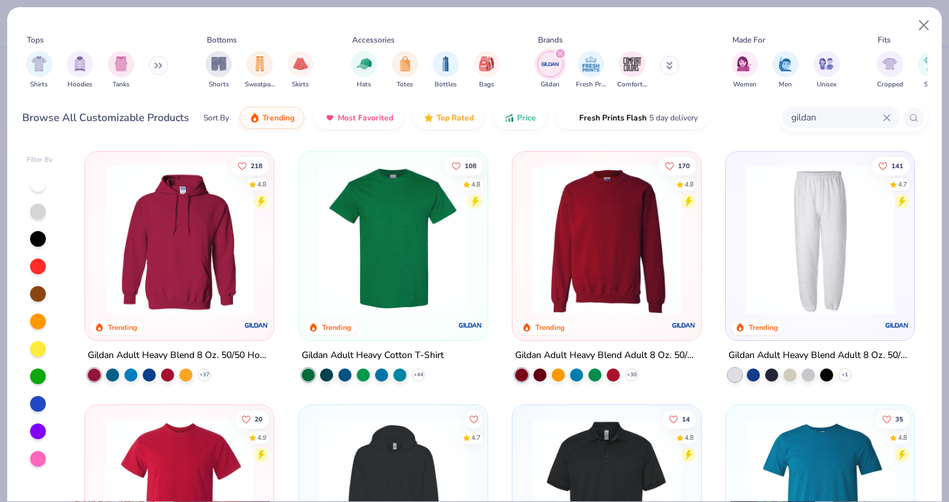
click at [559, 55] on icon "filter for Gildan" at bounding box center [560, 54] width 4 height 4
click at [219, 77] on div "Shorts" at bounding box center [219, 69] width 26 height 39
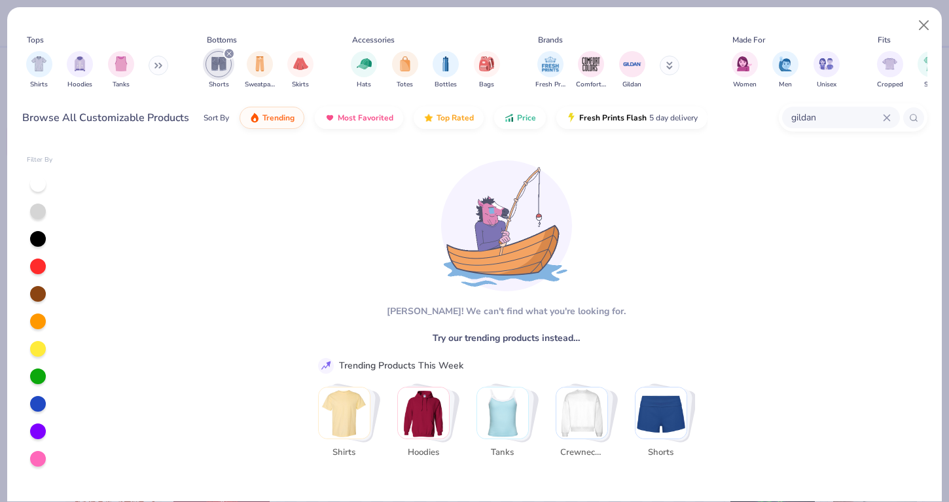
click at [891, 118] on div "gildan" at bounding box center [841, 118] width 118 height 22
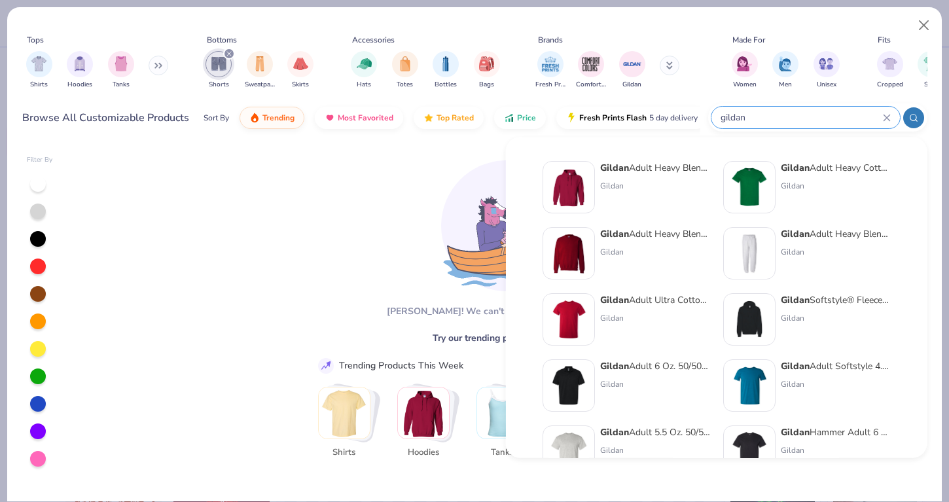
click at [884, 113] on div "gildan" at bounding box center [805, 118] width 188 height 22
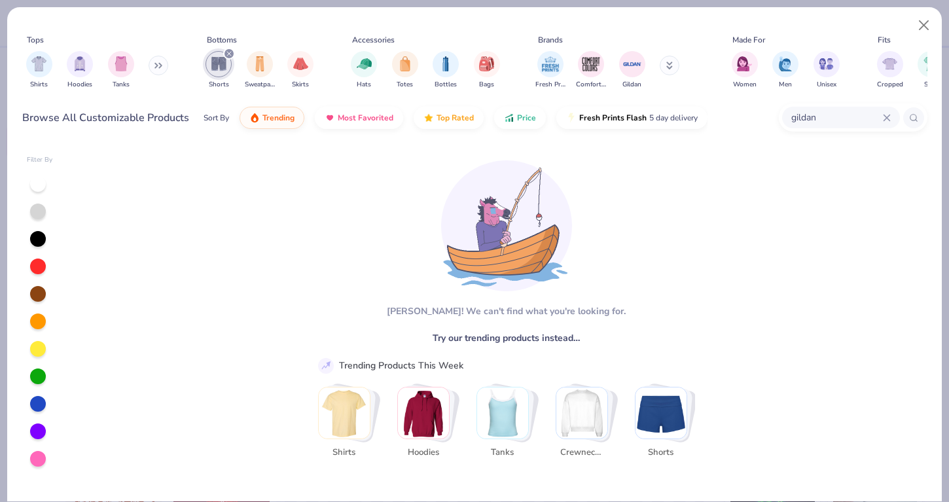
click at [885, 113] on div "gildan" at bounding box center [841, 118] width 118 height 22
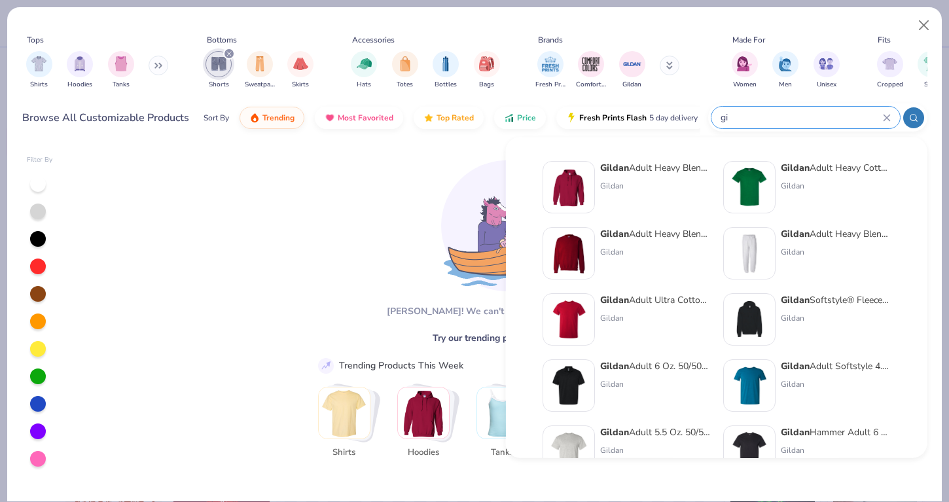
type input "g"
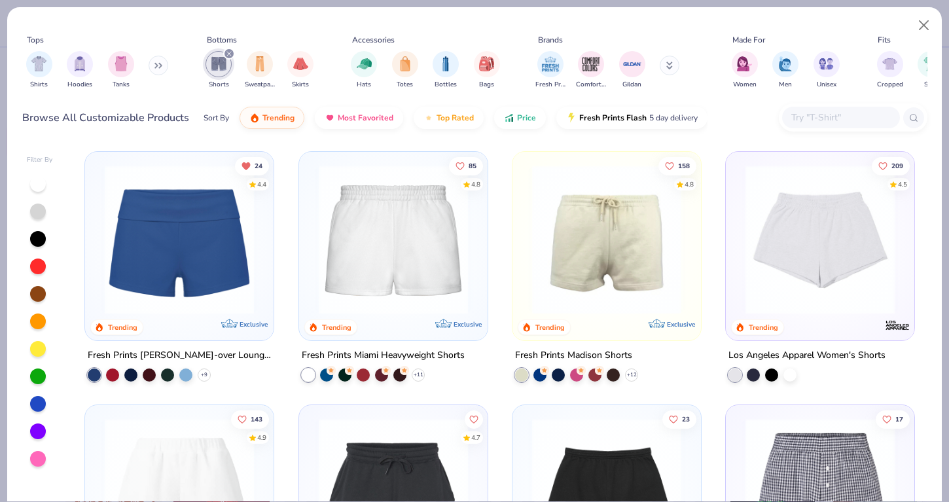
click at [426, 234] on img at bounding box center [393, 239] width 162 height 149
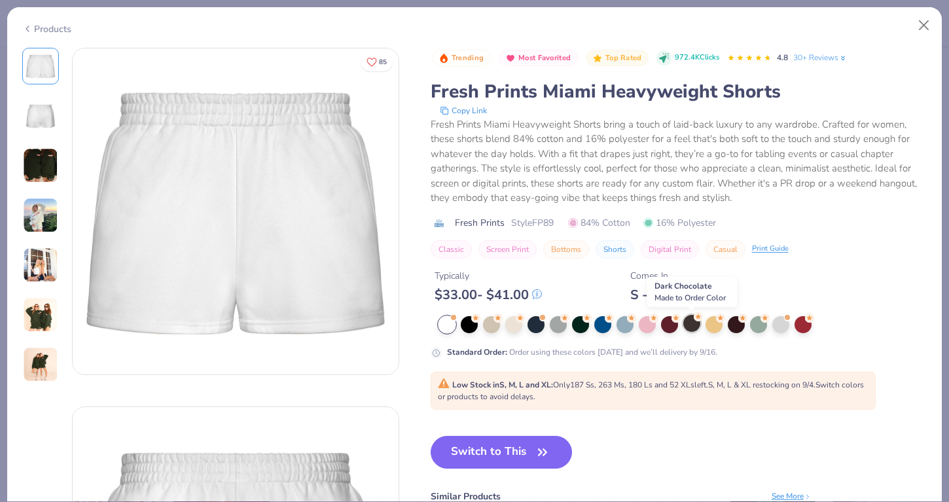
click at [691, 330] on div at bounding box center [691, 323] width 17 height 17
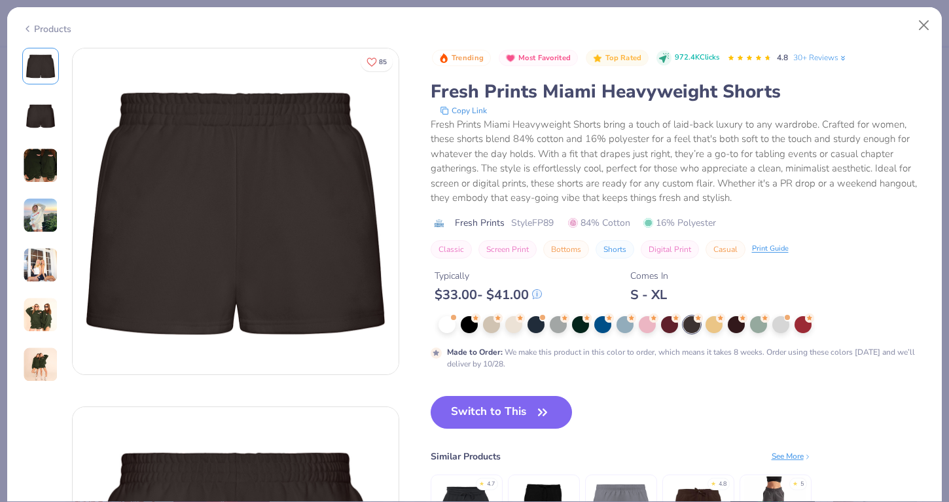
click at [36, 228] on img at bounding box center [40, 215] width 35 height 35
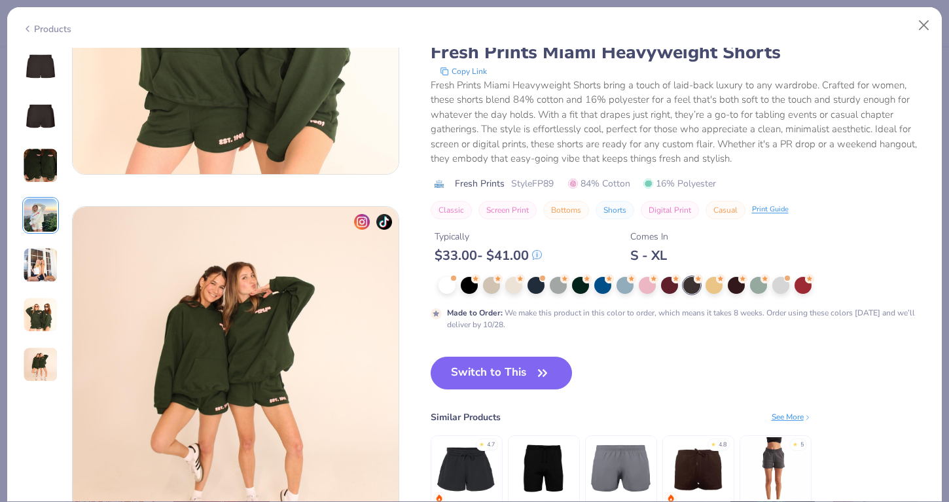
scroll to position [1850, 0]
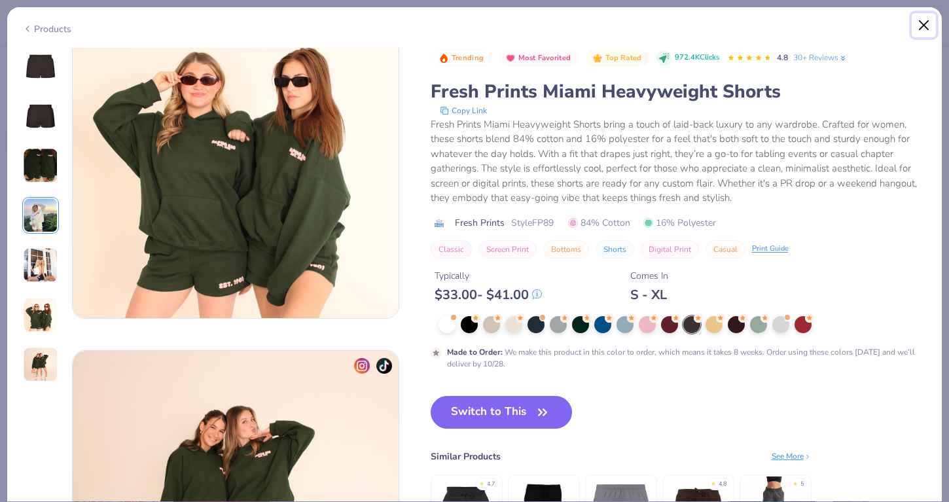
click at [915, 24] on button "Close" at bounding box center [924, 25] width 25 height 25
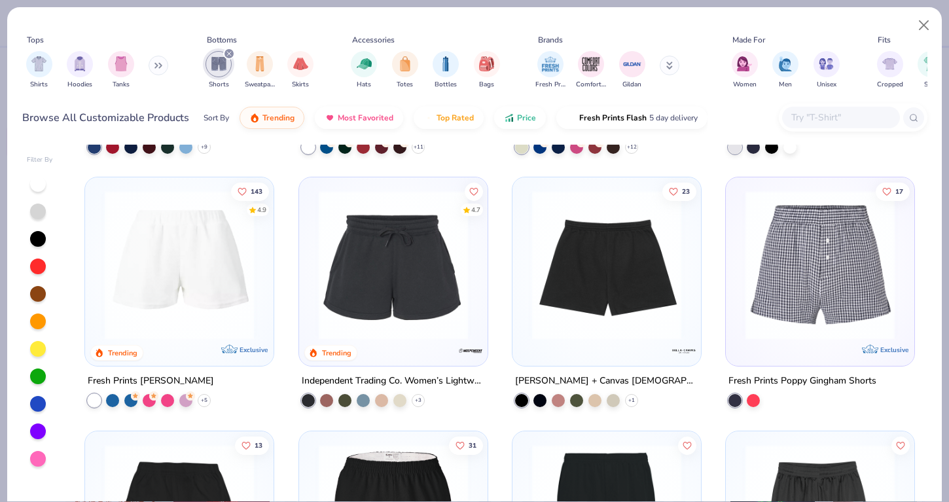
scroll to position [229, 0]
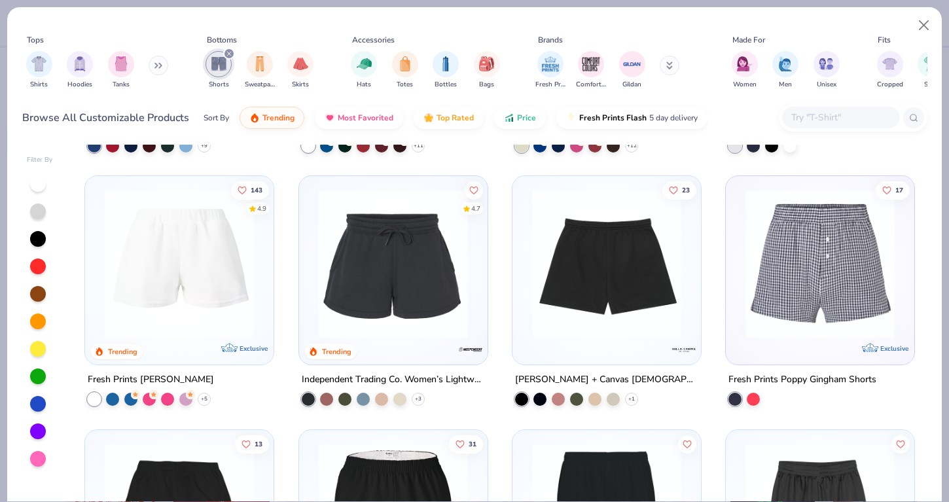
click at [134, 273] on img at bounding box center [179, 263] width 162 height 149
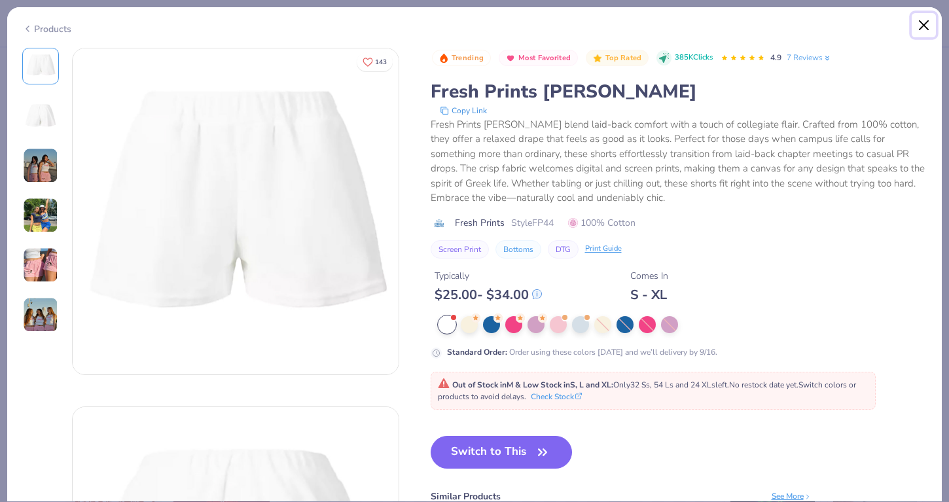
click at [923, 20] on button "Close" at bounding box center [924, 25] width 25 height 25
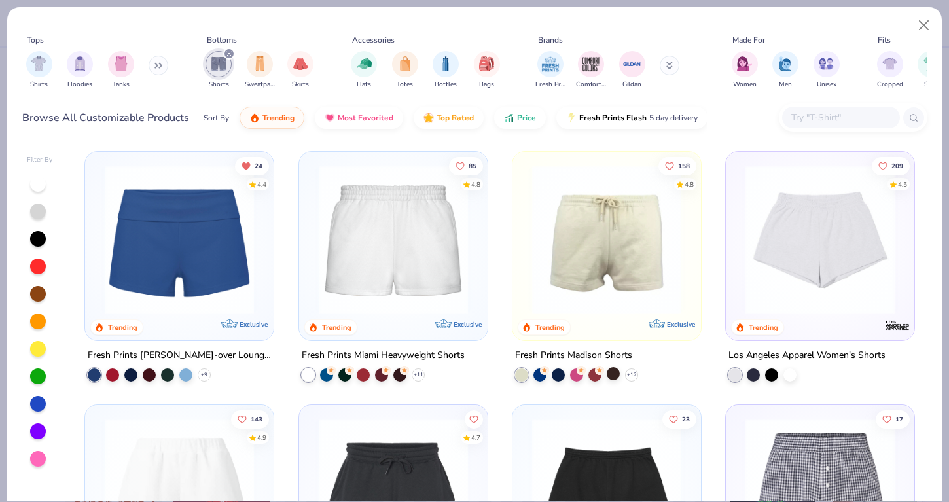
click at [609, 368] on div at bounding box center [613, 373] width 13 height 13
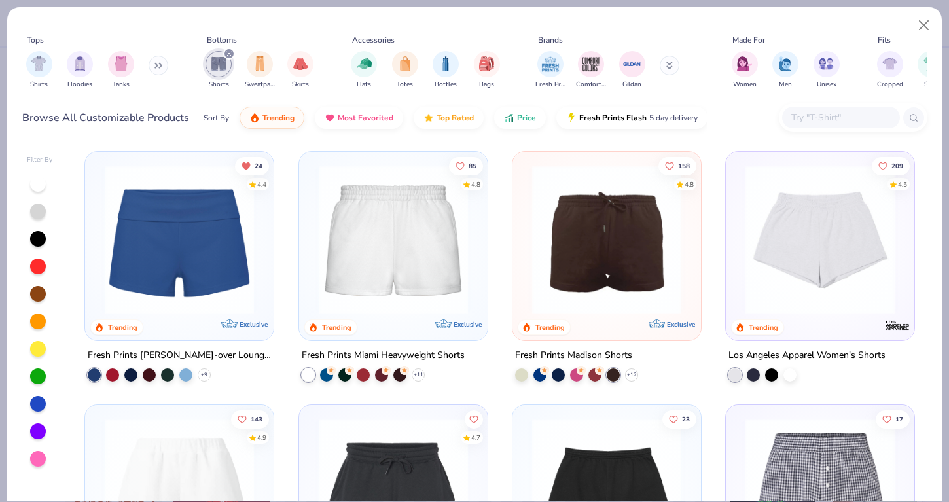
click at [613, 308] on img at bounding box center [607, 239] width 162 height 149
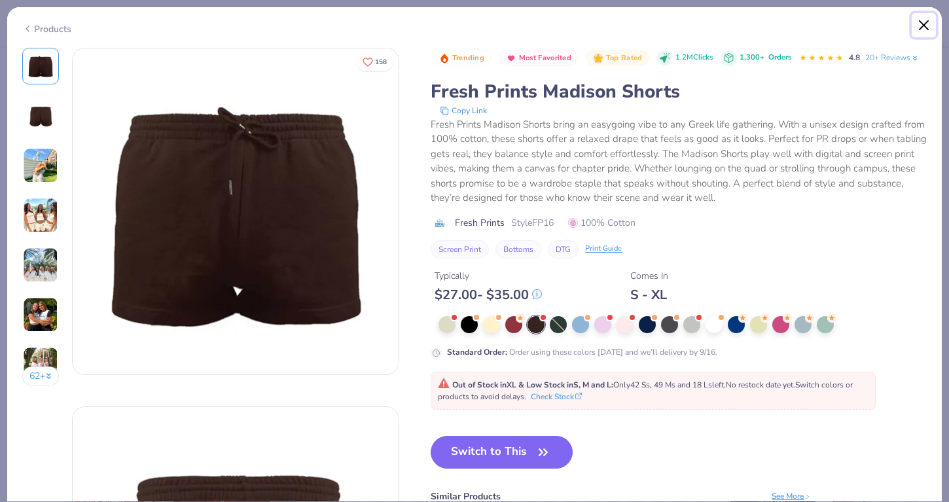
click at [919, 37] on button "Close" at bounding box center [924, 25] width 25 height 25
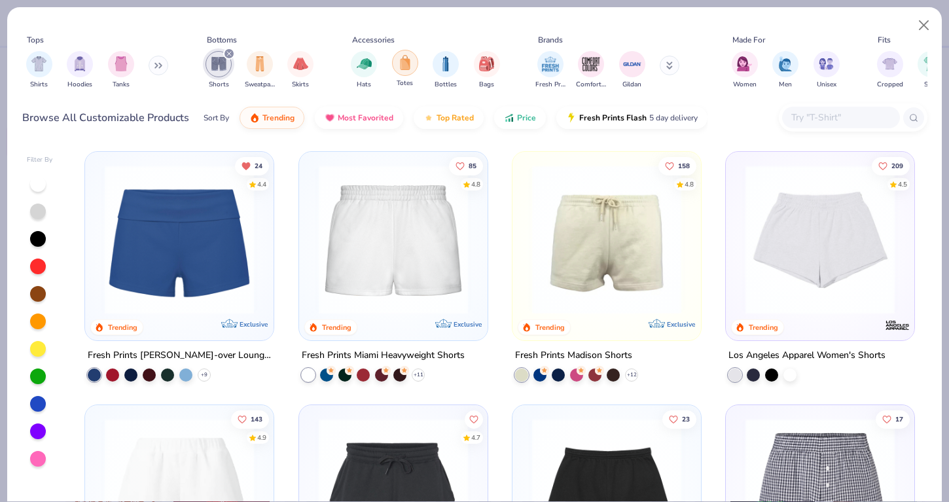
click at [405, 56] on img "filter for Totes" at bounding box center [405, 62] width 14 height 15
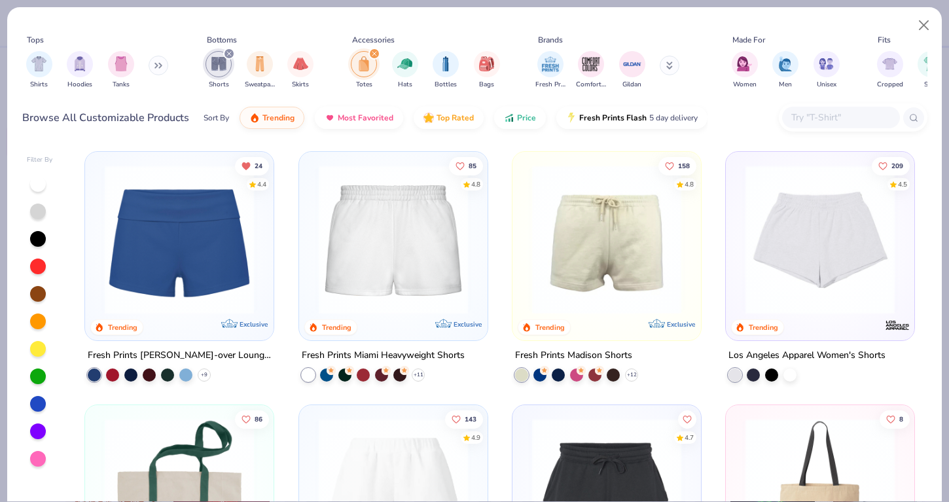
click at [233, 53] on div "filter for Shorts" at bounding box center [229, 54] width 12 height 12
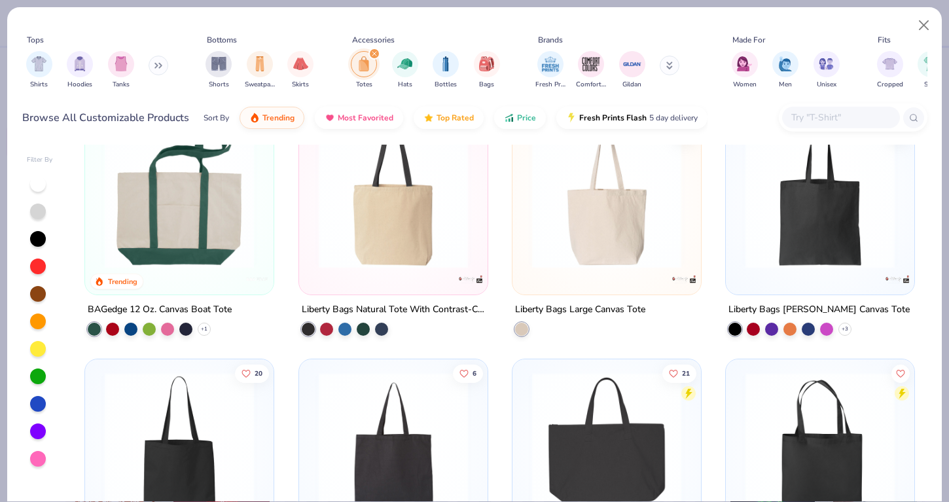
scroll to position [43, 0]
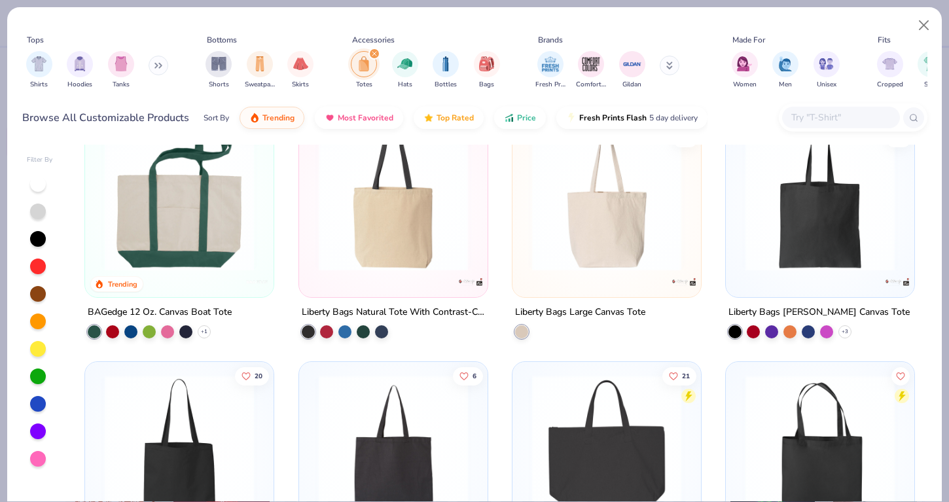
click at [562, 204] on img at bounding box center [607, 196] width 162 height 149
